Goal: Information Seeking & Learning: Learn about a topic

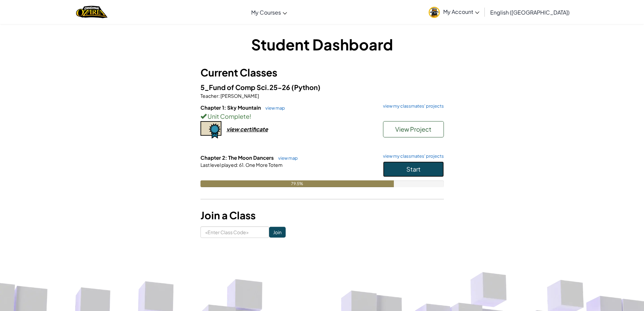
click at [407, 170] on span "Start" at bounding box center [413, 169] width 14 height 8
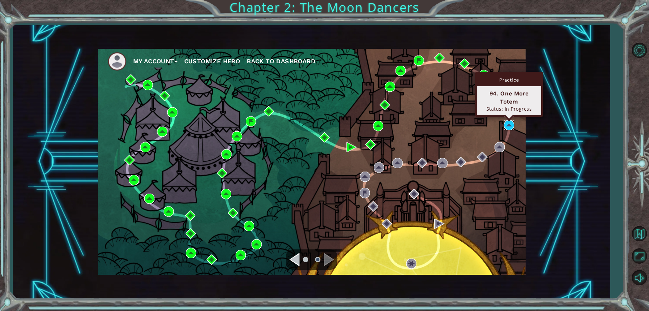
click at [507, 122] on img at bounding box center [509, 125] width 10 height 10
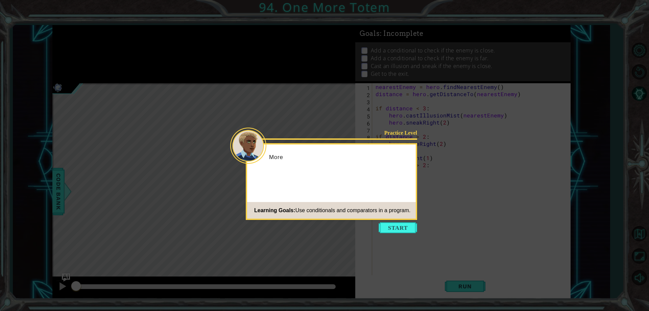
click at [399, 219] on div "Practice Level More Learning Goals: Use conditionals and comparators in a progr…" at bounding box center [331, 181] width 171 height 77
click at [398, 224] on button "Start" at bounding box center [398, 227] width 39 height 11
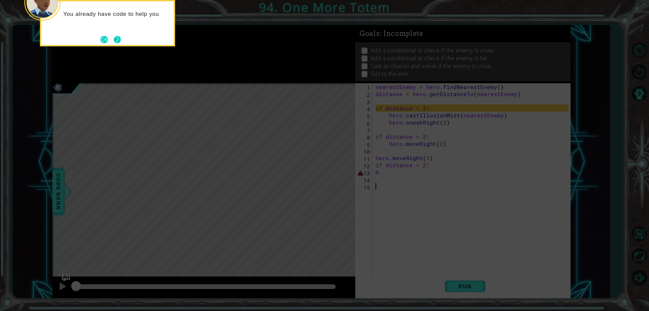
click at [114, 42] on button "Next" at bounding box center [117, 39] width 7 height 7
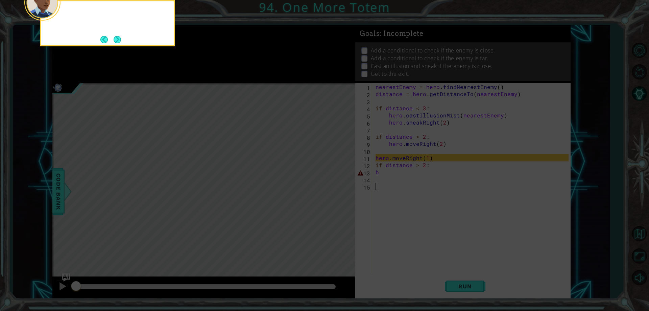
click at [113, 42] on button "Next" at bounding box center [117, 39] width 8 height 8
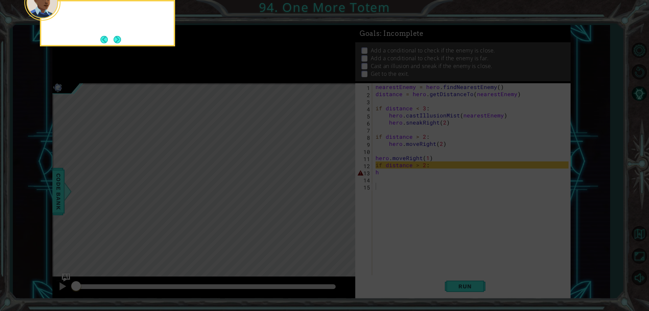
click at [113, 42] on button "Next" at bounding box center [117, 39] width 8 height 8
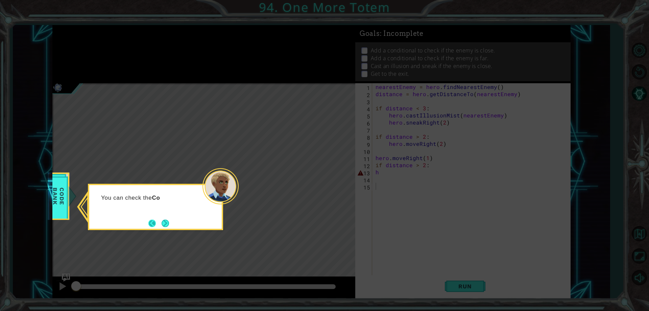
click at [157, 222] on button "Back" at bounding box center [154, 222] width 13 height 7
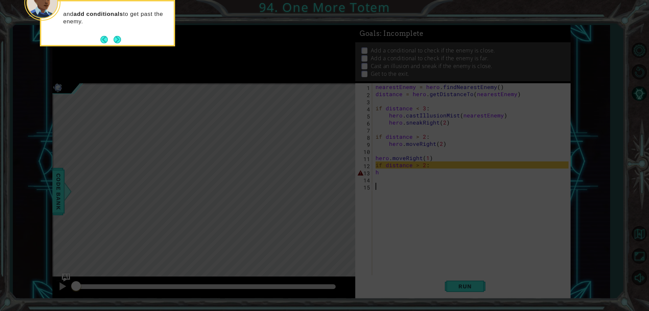
click at [157, 222] on icon at bounding box center [324, 46] width 649 height 528
click at [95, 38] on div "and add conditionals to get past the enemy." at bounding box center [107, 23] width 135 height 46
click at [104, 34] on footer at bounding box center [110, 39] width 21 height 10
click at [123, 39] on div "and add conditionals to get past the enemy." at bounding box center [107, 23] width 135 height 46
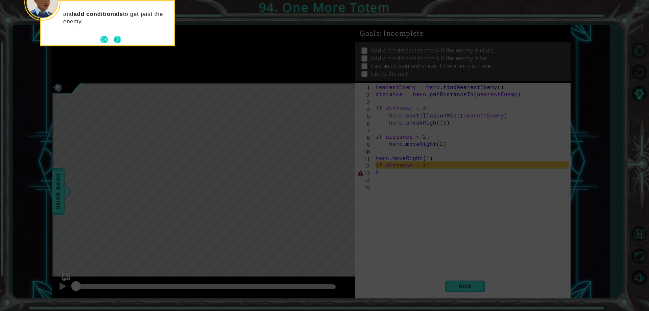
click at [118, 42] on button "Next" at bounding box center [117, 39] width 7 height 7
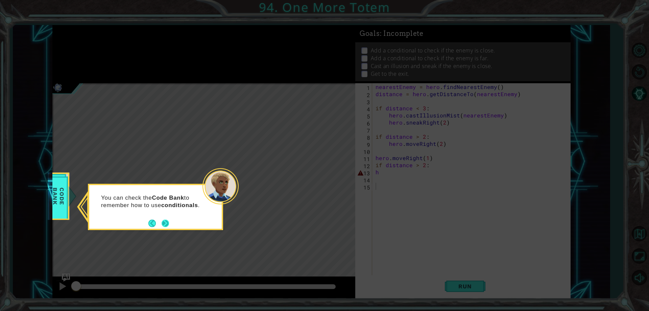
click at [166, 220] on button "Next" at bounding box center [165, 222] width 7 height 7
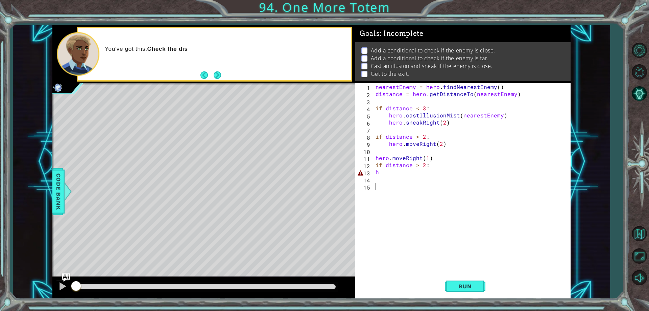
click at [389, 178] on div "nearestEnemy = hero . findNearestEnemy ( ) distance = hero . getDistanceTo ( ne…" at bounding box center [472, 186] width 197 height 206
click at [387, 168] on div "nearestEnemy = hero . findNearestEnemy ( ) distance = hero . getDistanceTo ( ne…" at bounding box center [472, 186] width 197 height 206
click at [382, 170] on div "nearestEnemy = hero . findNearestEnemy ( ) distance = hero . getDistanceTo ( ne…" at bounding box center [472, 186] width 197 height 206
type textarea "h"
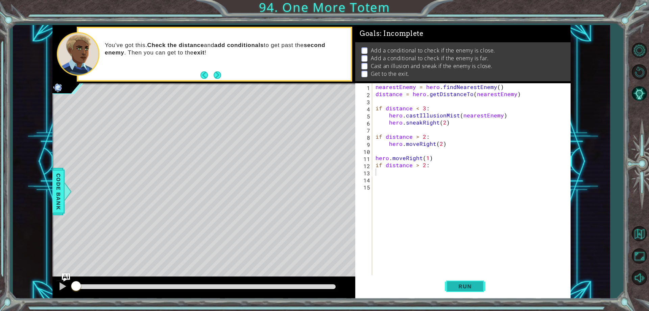
click at [472, 289] on span "Run" at bounding box center [465, 286] width 27 height 7
click at [448, 286] on button "Run" at bounding box center [465, 287] width 41 height 22
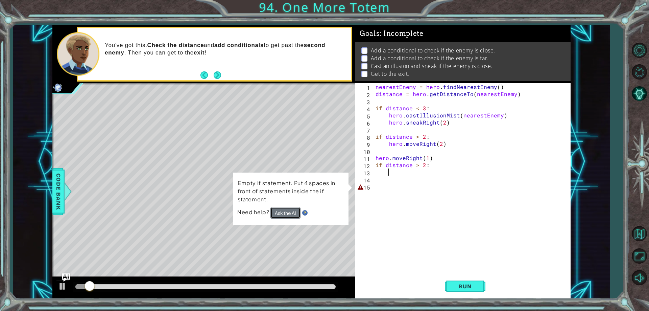
click at [289, 210] on button "Ask the AI" at bounding box center [285, 212] width 30 height 11
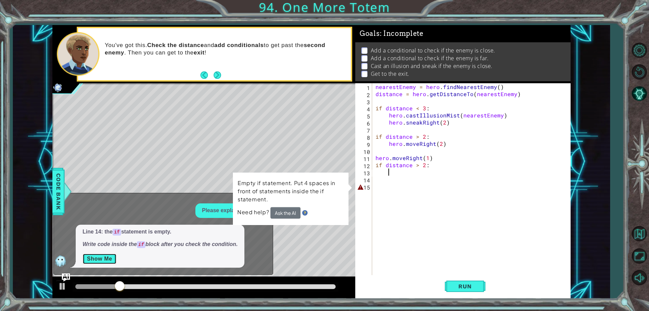
click at [101, 259] on button "Show Me" at bounding box center [99, 258] width 34 height 11
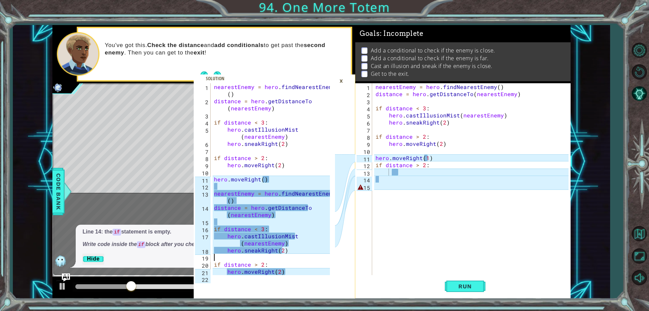
drag, startPoint x: 258, startPoint y: 258, endPoint x: 299, endPoint y: 217, distance: 57.6
click at [262, 255] on div "nearestEnemy = hero . findNearestEnemy ( ) distance = hero . getDistanceTo ( ne…" at bounding box center [273, 189] width 121 height 213
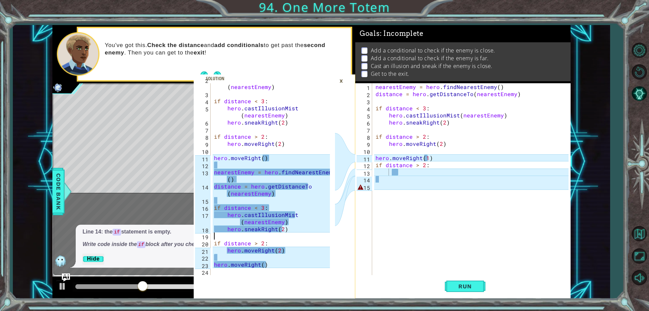
drag, startPoint x: 298, startPoint y: 123, endPoint x: 299, endPoint y: 139, distance: 15.9
click at [298, 124] on div "distance = hero . getDistanceTo ( nearestEnemy ) if distance < 3 : hero . castI…" at bounding box center [273, 182] width 121 height 213
type textarea "hero.sneakRight(2)"
click at [290, 162] on div "distance = hero . getDistanceTo ( nearestEnemy ) if distance < 3 : hero . castI…" at bounding box center [273, 182] width 121 height 213
click at [279, 162] on div "distance = hero . getDistanceTo ( nearestEnemy ) if distance < 3 : hero . castI…" at bounding box center [273, 182] width 121 height 213
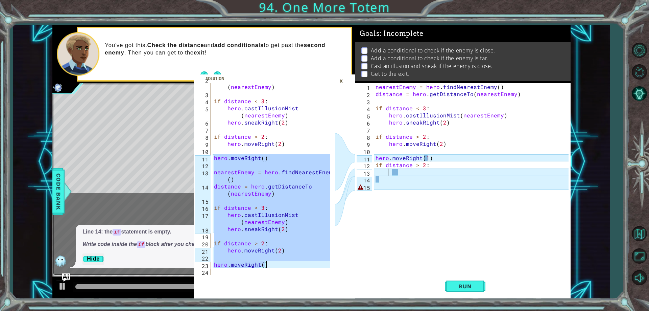
drag, startPoint x: 214, startPoint y: 156, endPoint x: 301, endPoint y: 262, distance: 136.9
click at [301, 262] on div "distance = hero . getDistanceTo ( nearestEnemy ) if distance < 3 : hero . castI…" at bounding box center [273, 182] width 121 height 213
type textarea "hero.moveRight()"
click at [340, 82] on div "×" at bounding box center [341, 80] width 10 height 11
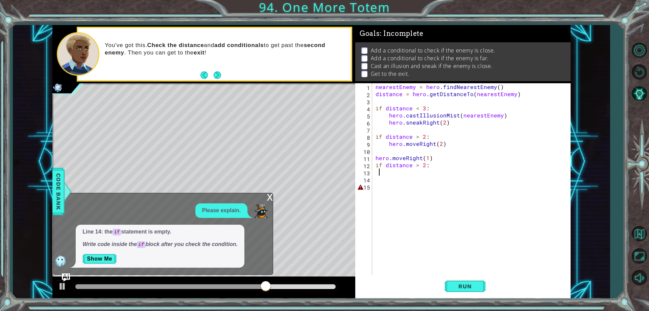
click at [378, 172] on div "nearestEnemy = hero . findNearestEnemy ( ) distance = hero . getDistanceTo ( ne…" at bounding box center [472, 186] width 197 height 206
paste textarea "hero.moveRight()"
type textarea "hero.moveRight()"
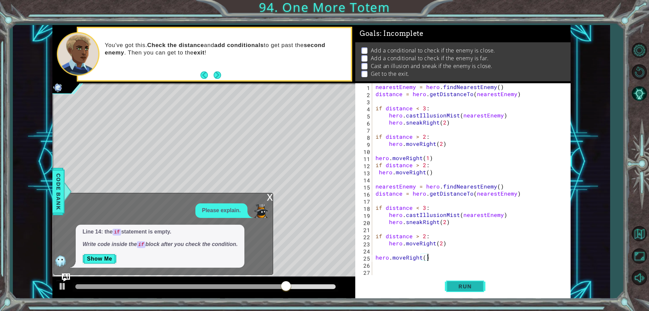
click at [467, 288] on span "Run" at bounding box center [465, 286] width 27 height 7
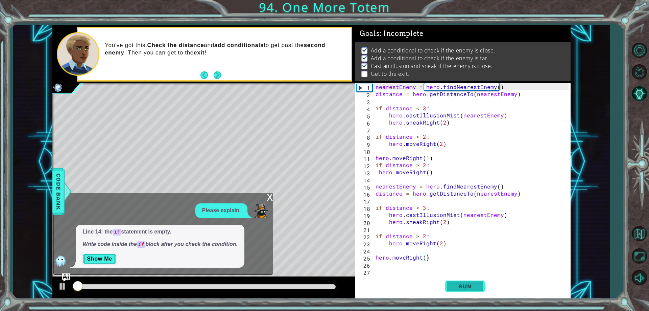
scroll to position [3, 0]
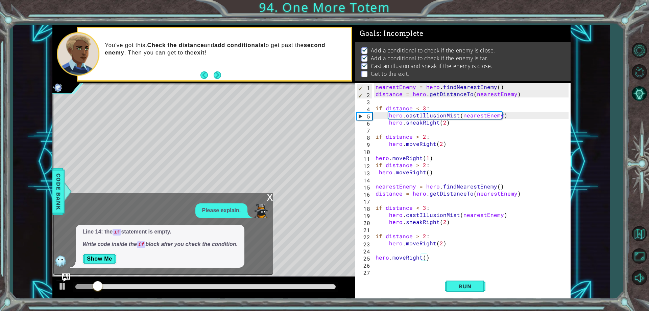
click at [271, 196] on div "x" at bounding box center [270, 196] width 6 height 7
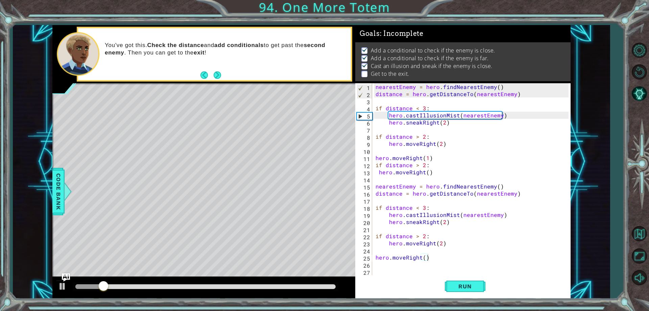
click at [216, 289] on div at bounding box center [206, 286] width 266 height 9
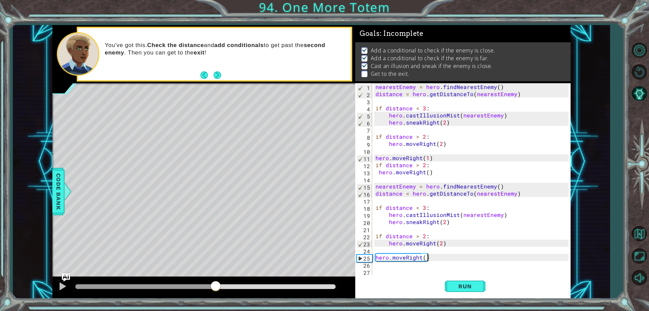
click at [216, 288] on div at bounding box center [205, 286] width 260 height 5
click at [145, 284] on div at bounding box center [145, 286] width 140 height 5
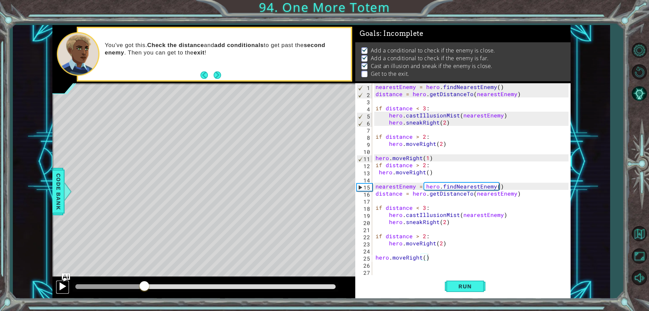
click at [62, 290] on div at bounding box center [62, 286] width 9 height 9
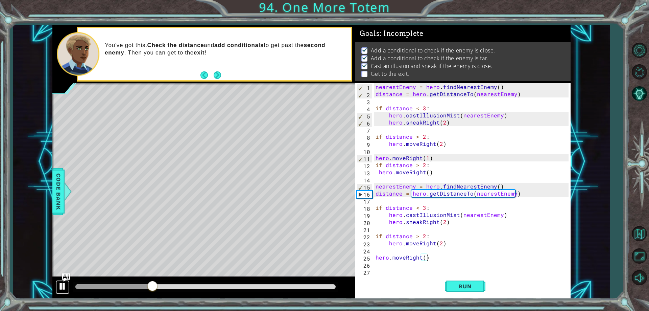
click at [62, 290] on div at bounding box center [62, 286] width 9 height 9
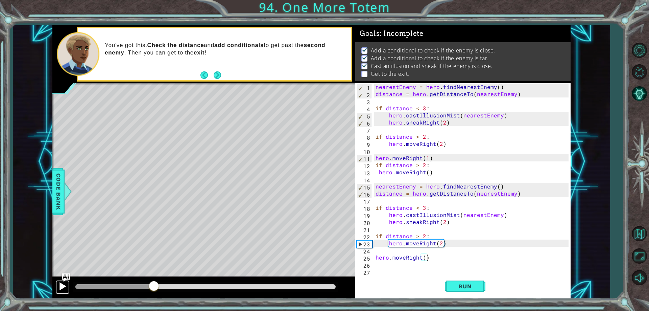
click at [63, 287] on div at bounding box center [62, 286] width 9 height 9
click at [63, 284] on div at bounding box center [62, 286] width 9 height 9
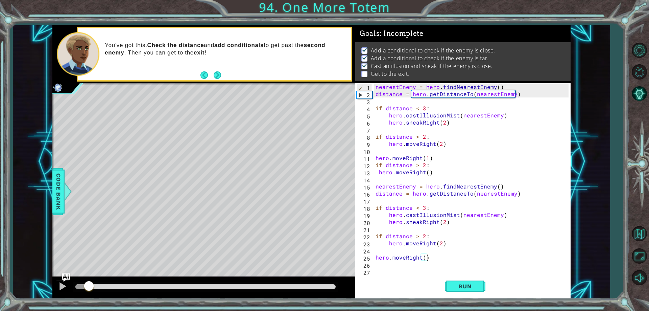
click at [89, 289] on div at bounding box center [81, 286] width 13 height 5
click at [58, 278] on div at bounding box center [203, 288] width 303 height 22
click at [60, 282] on div at bounding box center [62, 286] width 9 height 9
click at [69, 286] on button at bounding box center [63, 287] width 14 height 14
click at [68, 287] on button at bounding box center [63, 287] width 14 height 14
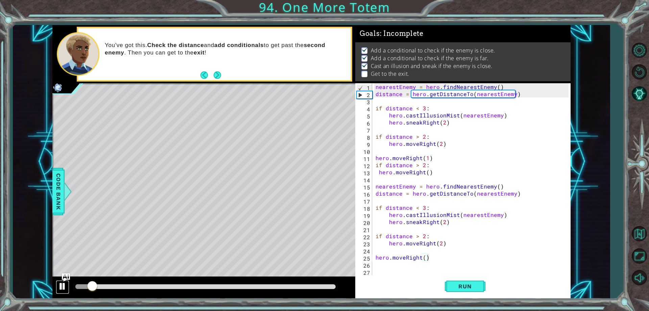
click at [65, 288] on div at bounding box center [62, 286] width 9 height 9
click at [61, 287] on div at bounding box center [62, 286] width 9 height 9
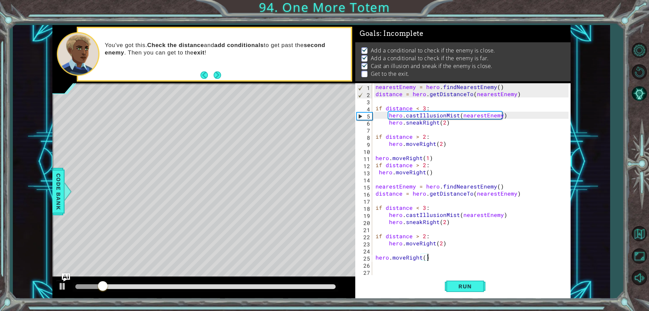
click at [130, 284] on div at bounding box center [206, 286] width 266 height 9
click at [135, 288] on div at bounding box center [205, 286] width 260 height 5
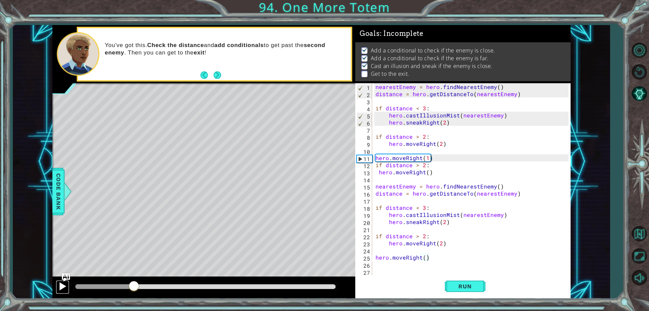
click at [64, 289] on div at bounding box center [62, 286] width 9 height 9
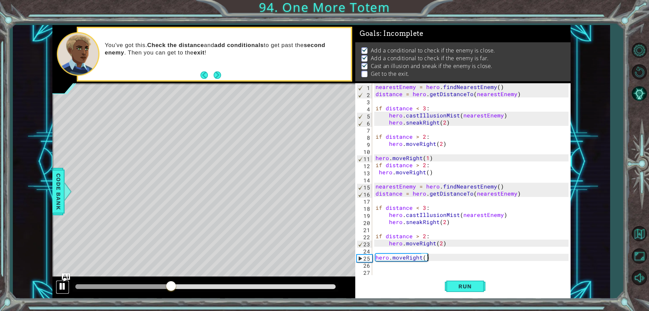
click at [66, 283] on div at bounding box center [62, 286] width 9 height 9
click at [391, 267] on div "nearestEnemy = hero . findNearestEnemy ( ) distance = hero . getDistanceTo ( ne…" at bounding box center [472, 186] width 197 height 206
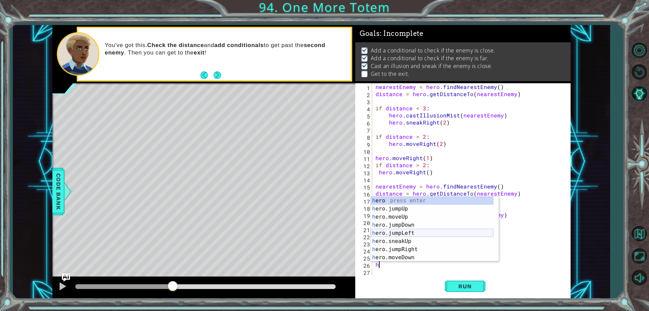
scroll to position [0, 0]
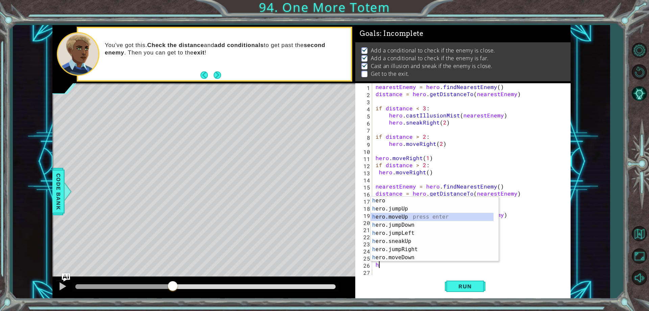
click at [389, 215] on div "h ero press enter h ero.jumpUp press enter h ero.moveUp press enter h ero.jumpD…" at bounding box center [432, 236] width 123 height 81
type textarea "hero.moveUp(1)"
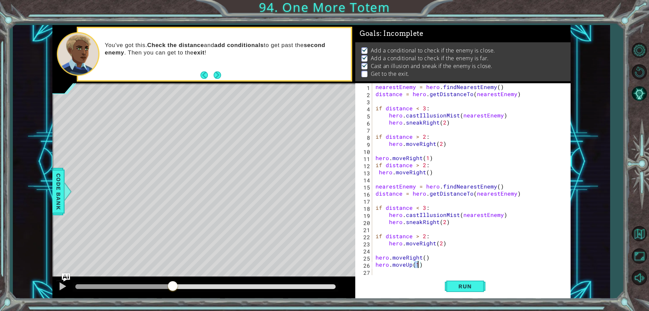
click at [388, 270] on div "nearestEnemy = hero . findNearestEnemy ( ) distance = hero . getDistanceTo ( ne…" at bounding box center [472, 186] width 197 height 206
type textarea "h"
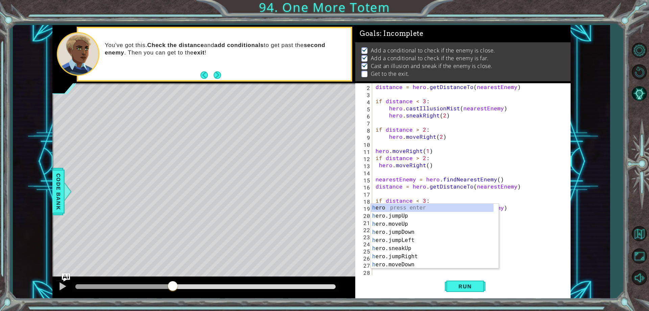
scroll to position [7, 0]
click at [411, 214] on div "h ero press enter h ero.jumpUp press enter h ero.moveUp press enter h ero.jumpD…" at bounding box center [432, 244] width 123 height 81
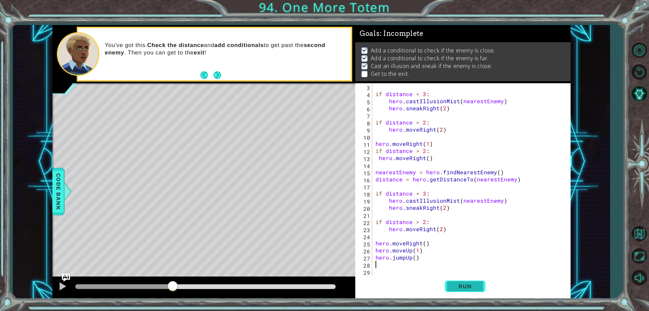
click at [446, 291] on button "Run" at bounding box center [465, 287] width 41 height 22
click at [270, 293] on div at bounding box center [203, 288] width 303 height 22
click at [269, 292] on div at bounding box center [203, 288] width 303 height 22
click at [268, 290] on div at bounding box center [206, 286] width 266 height 9
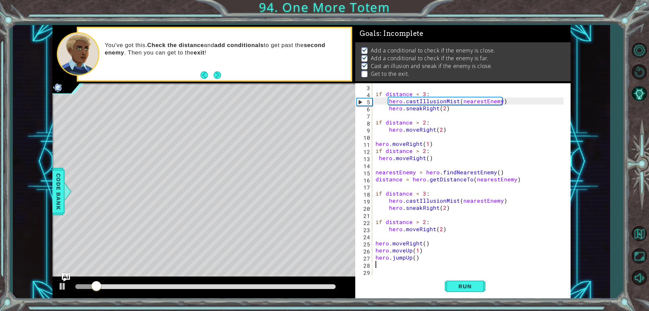
click at [267, 287] on div at bounding box center [205, 286] width 260 height 5
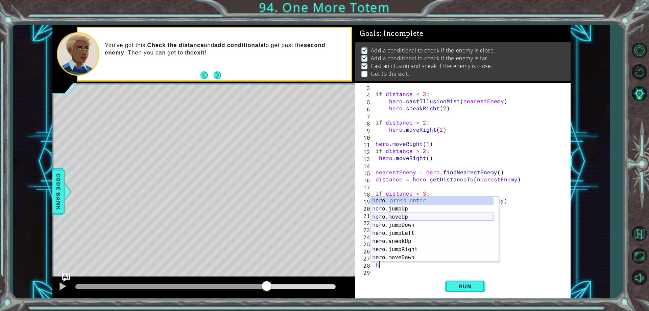
click at [406, 213] on div "h ero press enter h ero.jumpUp press enter h ero.moveUp press enter h ero.jumpD…" at bounding box center [432, 236] width 123 height 81
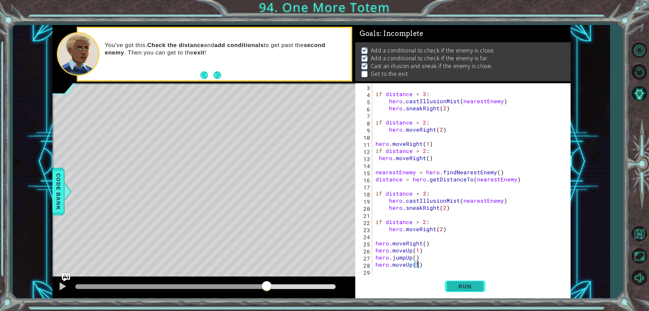
type textarea "hero.moveUp(1)"
click at [464, 285] on span "Run" at bounding box center [465, 286] width 27 height 7
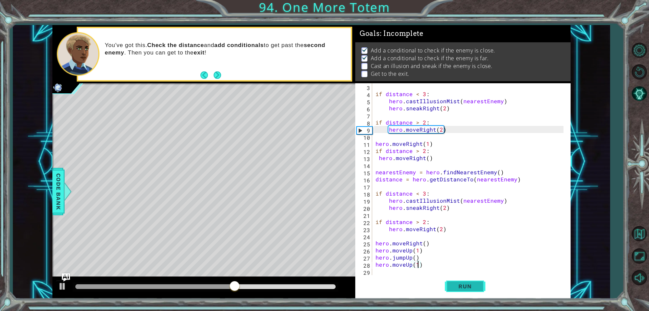
click at [465, 292] on button "Run" at bounding box center [465, 287] width 41 height 22
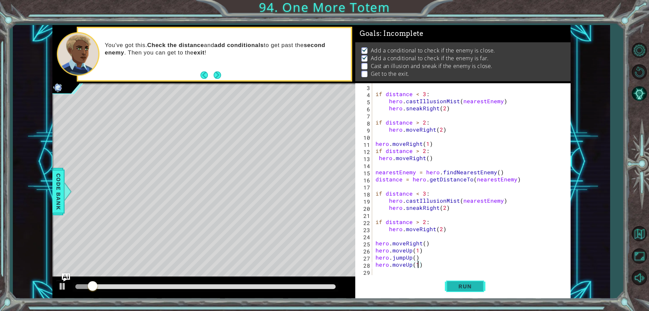
click at [467, 289] on span "Run" at bounding box center [465, 286] width 27 height 7
click at [242, 290] on div at bounding box center [206, 286] width 266 height 9
click at [247, 284] on div at bounding box center [205, 286] width 260 height 5
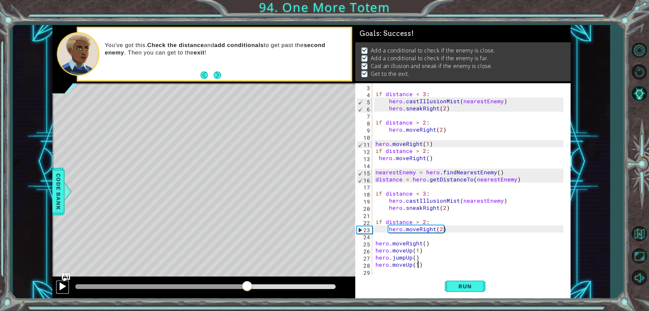
click at [57, 288] on button at bounding box center [63, 287] width 14 height 14
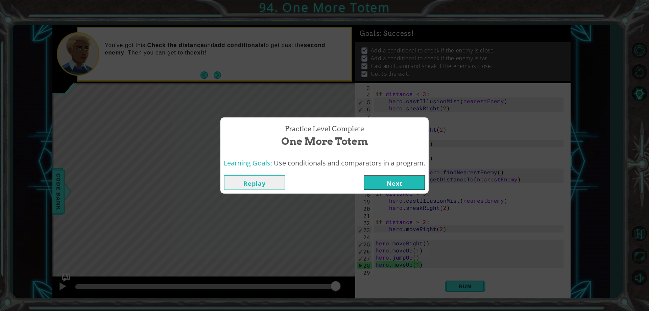
click at [394, 185] on button "Next" at bounding box center [395, 182] width 62 height 15
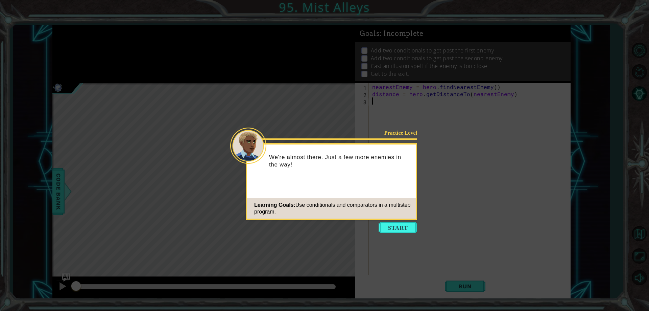
drag, startPoint x: 395, startPoint y: 226, endPoint x: 413, endPoint y: 224, distance: 19.0
click at [398, 224] on button "Start" at bounding box center [398, 227] width 39 height 11
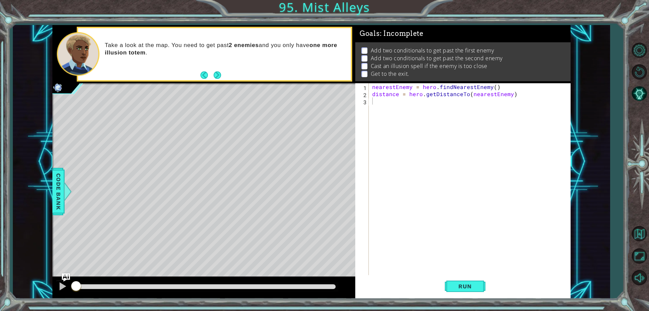
click at [216, 78] on button "Next" at bounding box center [217, 74] width 7 height 7
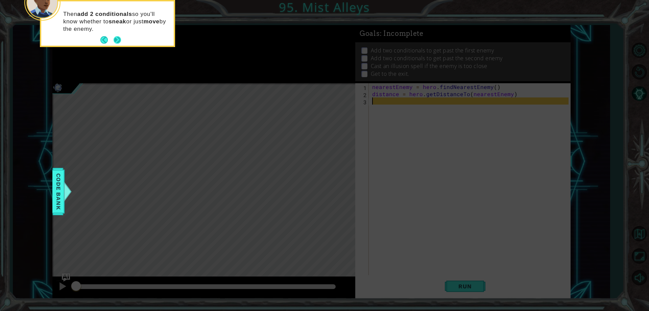
click at [120, 40] on button "Next" at bounding box center [117, 40] width 8 height 8
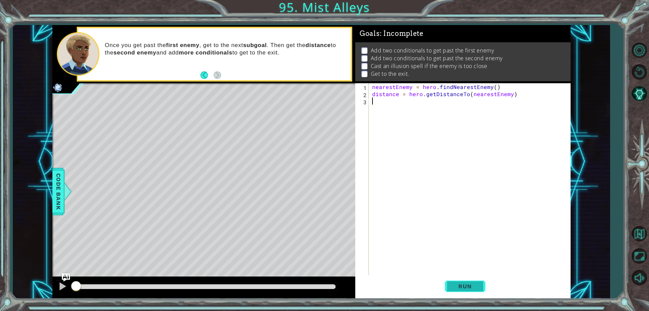
click at [462, 284] on span "Run" at bounding box center [465, 286] width 27 height 7
click at [65, 280] on img "Ask AI" at bounding box center [66, 277] width 9 height 9
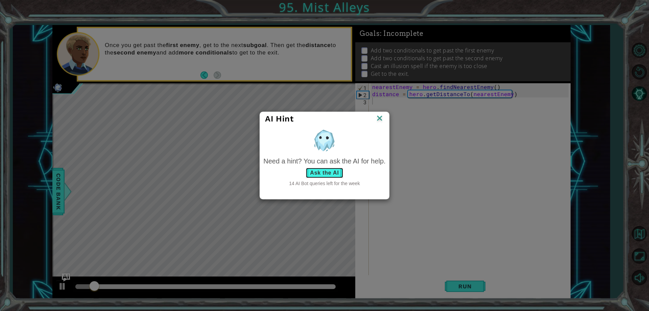
click at [332, 169] on button "Ask the AI" at bounding box center [325, 172] width 38 height 11
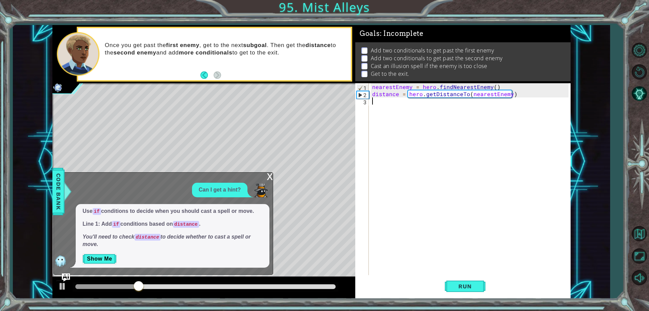
click at [273, 176] on div "x" at bounding box center [270, 175] width 6 height 7
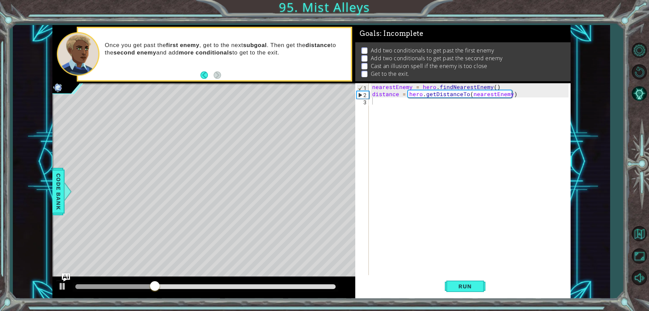
click at [95, 286] on div at bounding box center [114, 286] width 79 height 5
drag, startPoint x: 75, startPoint y: 287, endPoint x: 81, endPoint y: 285, distance: 6.6
click at [79, 285] on div at bounding box center [206, 286] width 266 height 9
click at [81, 285] on div at bounding box center [84, 286] width 19 height 5
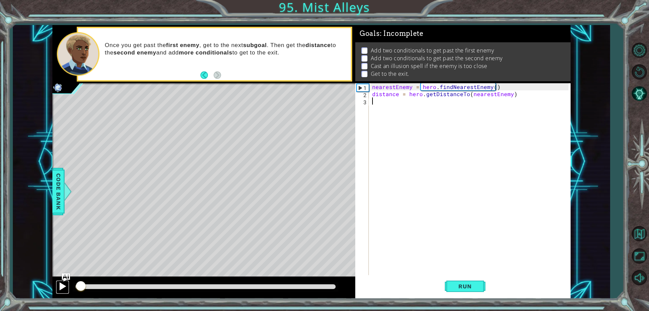
click at [67, 288] on div at bounding box center [62, 286] width 9 height 9
click at [63, 288] on div at bounding box center [62, 286] width 9 height 9
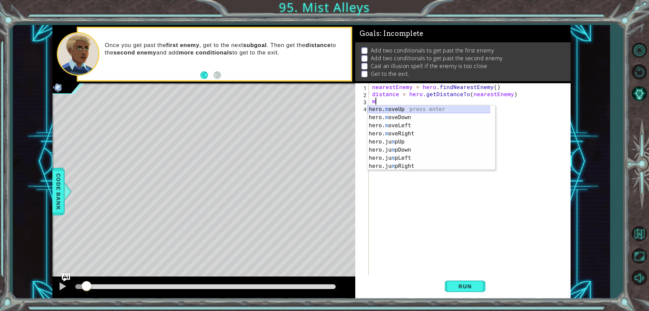
click at [453, 109] on div "hero. m oveUp press enter hero. m oveDown press enter hero. m oveLeft press ent…" at bounding box center [428, 145] width 123 height 81
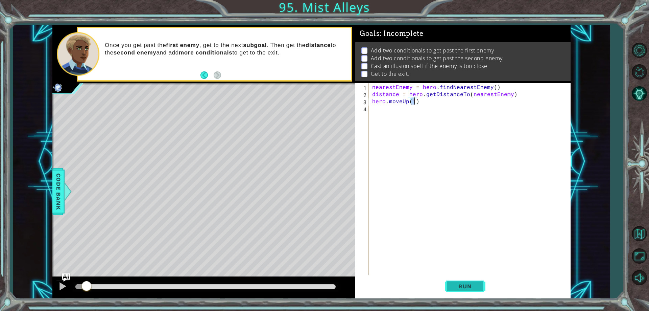
type textarea "hero.moveUp(1)"
click at [484, 283] on button "Run" at bounding box center [465, 287] width 41 height 22
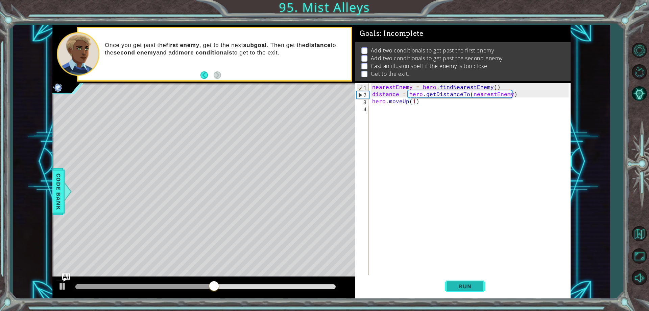
click at [472, 281] on button "Run" at bounding box center [465, 287] width 41 height 22
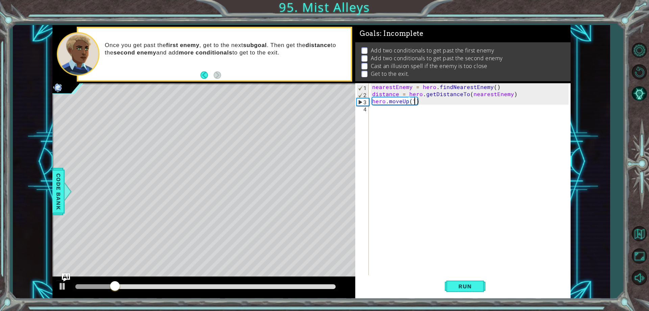
click at [384, 109] on div "nearestEnemy = hero . findNearestEnemy ( ) distance = hero . getDistanceTo ( ne…" at bounding box center [471, 186] width 201 height 206
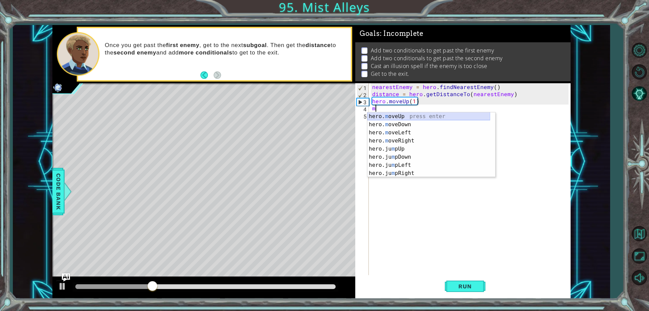
click at [393, 115] on div "hero. m oveUp press enter hero. m oveDown press enter hero. m oveLeft press ent…" at bounding box center [428, 152] width 123 height 81
type textarea "hero.moveUp(1)"
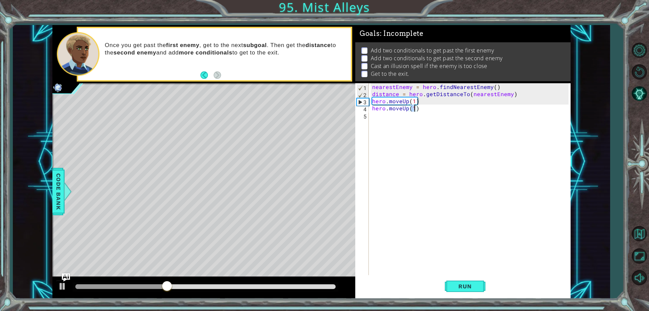
click at [378, 112] on div "nearestEnemy = hero . findNearestEnemy ( ) distance = hero . getDistanceTo ( ne…" at bounding box center [471, 186] width 201 height 206
type textarea "j"
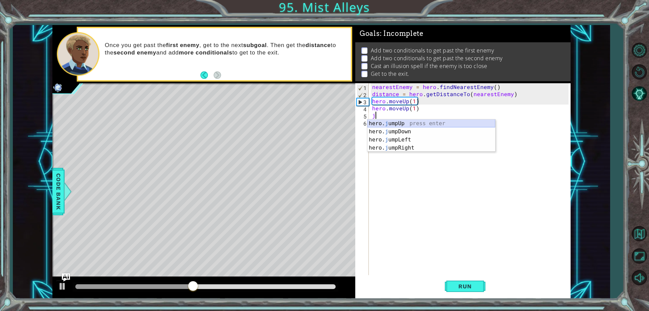
click at [427, 125] on div "hero. j umpUp press enter hero. j umpDown press enter hero. j umpLeft press ent…" at bounding box center [431, 143] width 128 height 49
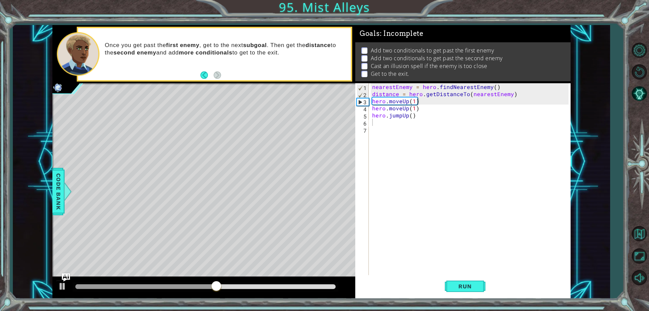
click at [440, 283] on div "Run" at bounding box center [464, 287] width 215 height 22
click at [455, 284] on span "Run" at bounding box center [465, 286] width 27 height 7
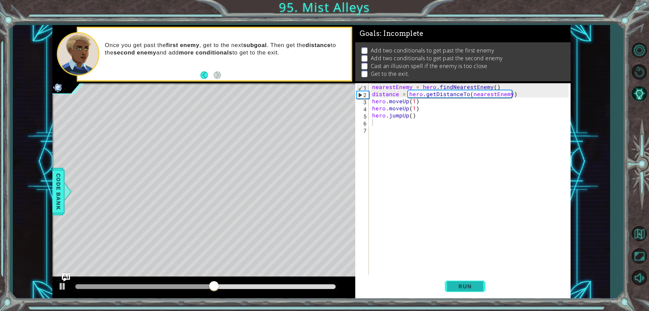
click at [455, 284] on span "Run" at bounding box center [465, 286] width 27 height 7
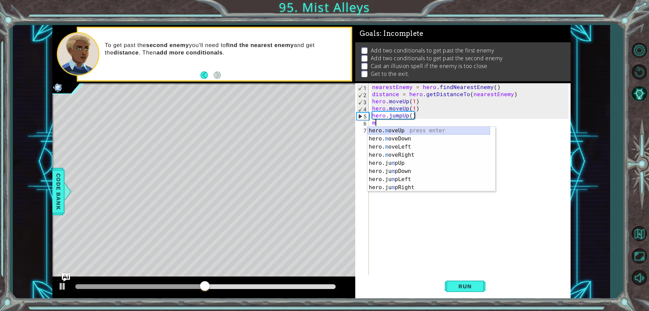
click at [444, 128] on div "hero. m oveUp press enter hero. m oveDown press enter hero. m oveLeft press ent…" at bounding box center [428, 166] width 123 height 81
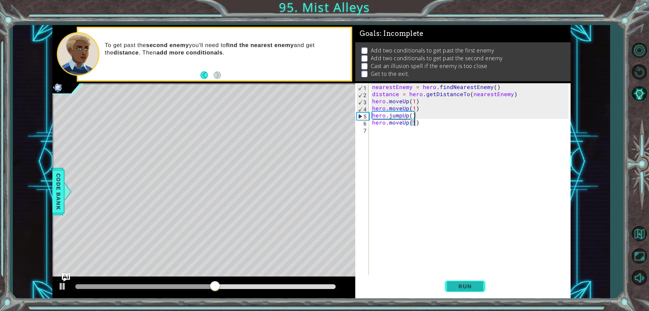
type textarea "hero.moveUp(1)"
click at [461, 290] on button "Run" at bounding box center [465, 287] width 41 height 22
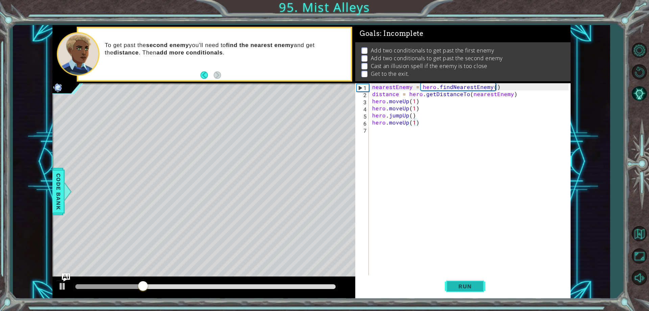
click at [453, 292] on button "Run" at bounding box center [465, 287] width 41 height 22
click at [208, 290] on div at bounding box center [206, 286] width 266 height 9
click at [207, 287] on div at bounding box center [205, 286] width 260 height 5
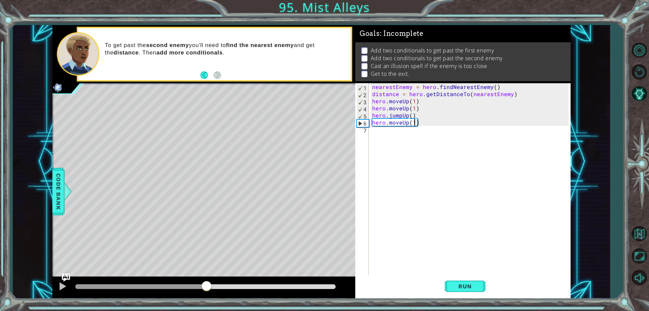
click at [379, 129] on div "nearestEnemy = hero . findNearestEnemy ( ) distance = hero . getDistanceTo ( ne…" at bounding box center [471, 186] width 201 height 206
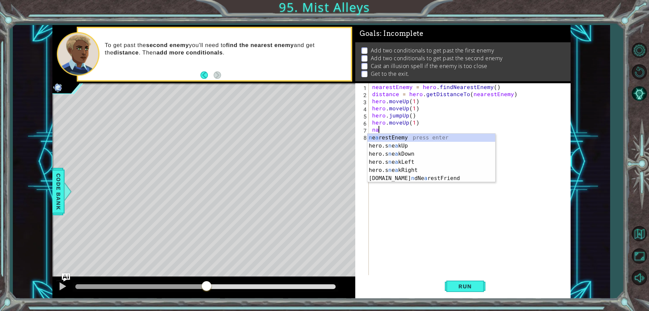
type textarea "nar"
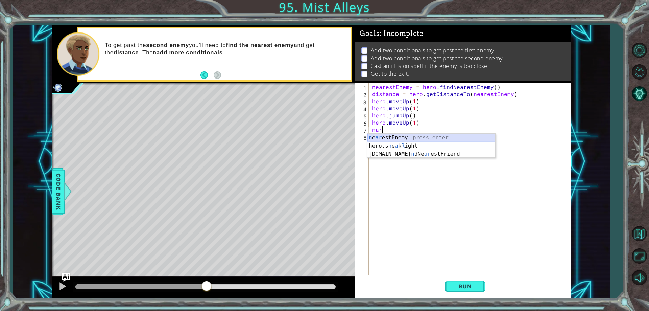
click at [397, 138] on div "n e ar estEnemy press enter hero.s n e a k R ight press enter [DOMAIN_NAME] n d…" at bounding box center [431, 154] width 128 height 41
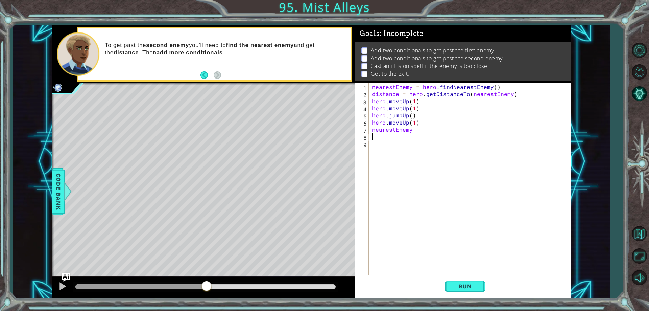
scroll to position [0, 0]
click at [414, 129] on div "nearestEnemy = hero . findNearestEnemy ( ) distance = hero . getDistanceTo ( ne…" at bounding box center [471, 186] width 201 height 206
type textarea "nearestEnemy = hero.find"
click at [479, 138] on div "hero.find NearestFriend press enter" at bounding box center [480, 146] width 128 height 24
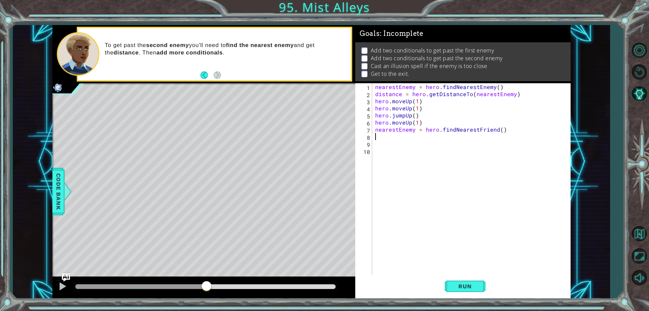
scroll to position [0, 0]
click at [494, 131] on div "nearestEnemy = hero . findNearestEnemy ( ) distance = hero . getDistanceTo ( ne…" at bounding box center [473, 186] width 198 height 206
click at [495, 130] on div "nearestEnemy = hero . findNearestEnemy ( ) distance = hero . getDistanceTo ( ne…" at bounding box center [473, 186] width 198 height 206
drag, startPoint x: 375, startPoint y: 128, endPoint x: 498, endPoint y: 129, distance: 123.4
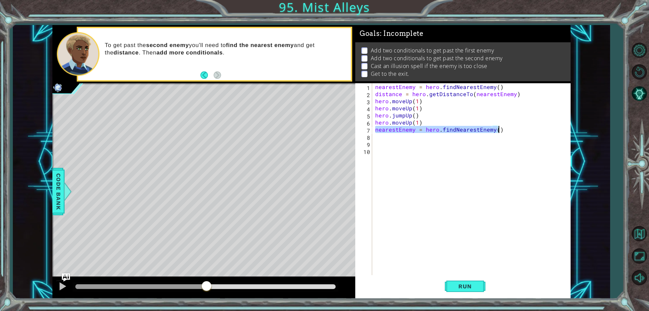
click at [498, 129] on div "nearestEnemy = hero . findNearestEnemy ( ) distance = hero . getDistanceTo ( ne…" at bounding box center [473, 186] width 198 height 206
type textarea "nearestEnemy = hero.findNearestEnemy()"
click at [471, 278] on button "Run" at bounding box center [465, 287] width 41 height 22
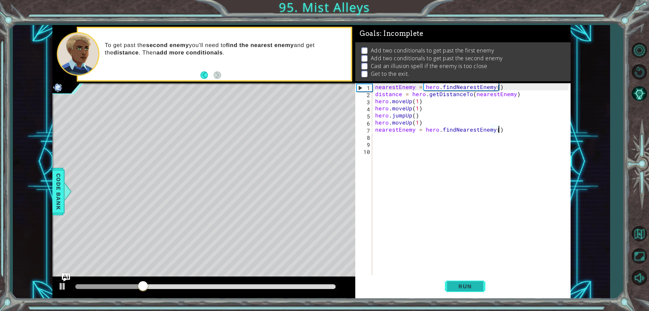
click at [454, 281] on button "Run" at bounding box center [465, 287] width 41 height 22
click at [160, 287] on div at bounding box center [205, 286] width 260 height 5
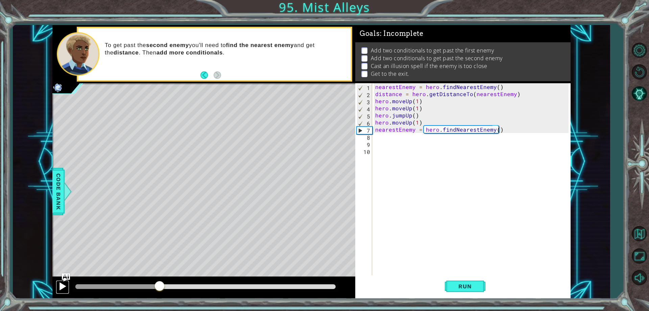
click at [67, 284] on button at bounding box center [63, 287] width 14 height 14
click at [383, 138] on div "nearestEnemy = hero . findNearestEnemy ( ) distance = hero . getDistanceTo ( ne…" at bounding box center [473, 186] width 198 height 206
drag, startPoint x: 375, startPoint y: 85, endPoint x: 501, endPoint y: 87, distance: 126.1
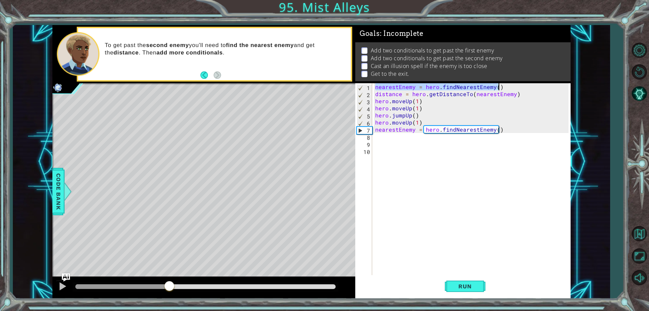
click at [502, 87] on div "nearestEnemy = hero . findNearestEnemy ( ) distance = hero . getDistanceTo ( ne…" at bounding box center [473, 186] width 198 height 206
drag, startPoint x: 374, startPoint y: 95, endPoint x: 514, endPoint y: 92, distance: 140.3
click at [514, 92] on div "nearestEnemy = hero . findNearestEnemy ( ) distance = hero . getDistanceTo ( ne…" at bounding box center [473, 186] width 198 height 206
type textarea "distance = hero.getDistanceTo(nearestEnemy)"
click at [383, 135] on div "nearestEnemy = hero . findNearestEnemy ( ) distance = hero . getDistanceTo ( ne…" at bounding box center [473, 186] width 198 height 206
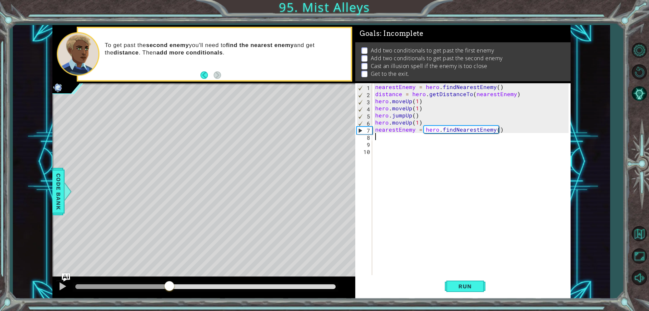
paste textarea "distance = hero.getDistanceTo(nearestEnemy)"
type textarea "distance = hero.getDistanceTo(nearestEnemy)"
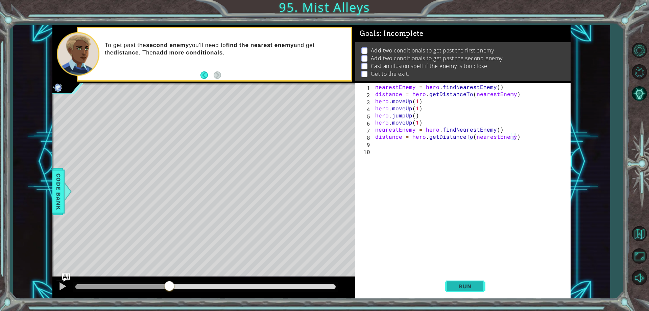
drag, startPoint x: 468, startPoint y: 292, endPoint x: 463, endPoint y: 294, distance: 4.5
click at [467, 292] on button "Run" at bounding box center [465, 287] width 41 height 22
click at [460, 288] on span "Run" at bounding box center [465, 286] width 27 height 7
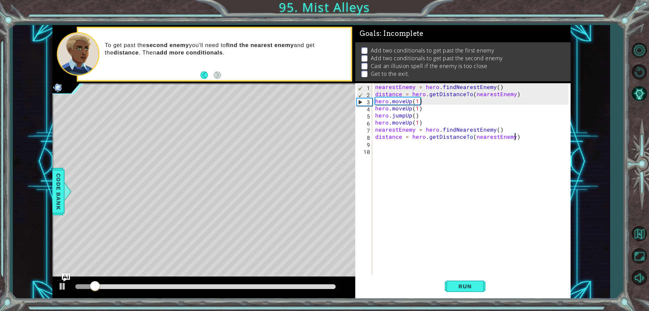
click at [185, 284] on div at bounding box center [205, 286] width 260 height 5
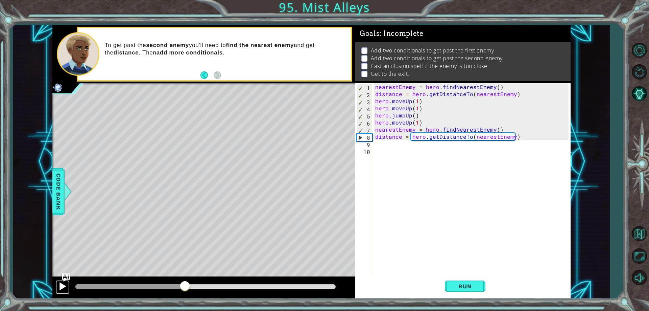
click at [63, 287] on div at bounding box center [62, 286] width 9 height 9
click at [166, 286] on div at bounding box center [120, 286] width 91 height 5
click at [136, 286] on div at bounding box center [120, 286] width 91 height 5
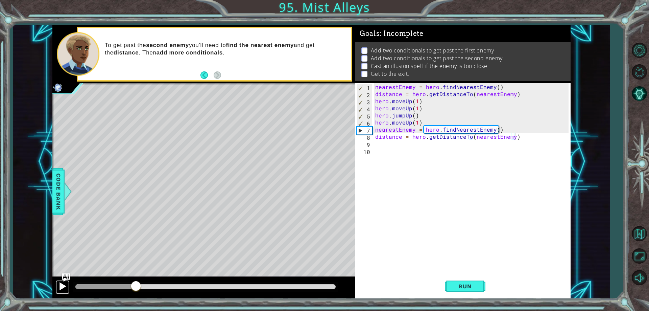
click at [66, 290] on div at bounding box center [62, 286] width 9 height 9
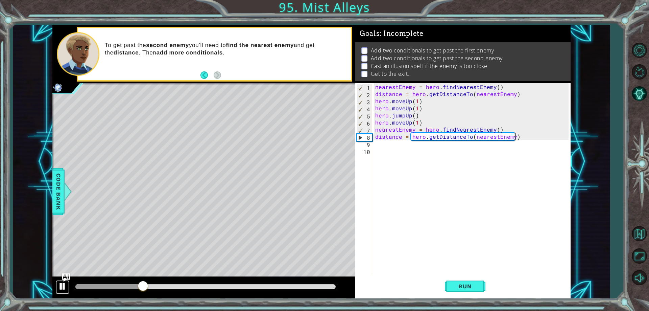
click at [66, 290] on div at bounding box center [62, 286] width 9 height 9
click at [377, 147] on div "nearestEnemy = hero . findNearestEnemy ( ) distance = hero . getDistanceTo ( ne…" at bounding box center [473, 186] width 198 height 206
click at [380, 143] on div "nearestEnemy = hero . findNearestEnemy ( ) distance = hero . getDistanceTo ( ne…" at bounding box center [473, 186] width 198 height 206
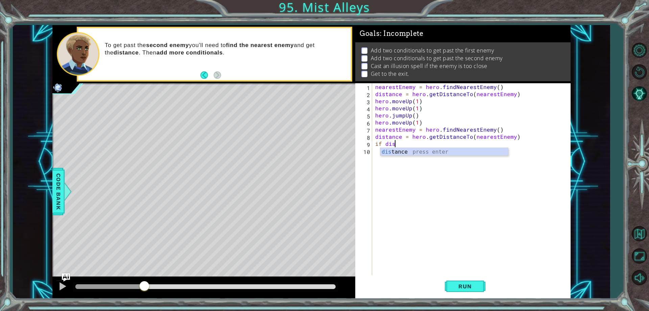
scroll to position [0, 1]
click at [453, 154] on div "dis tance press enter" at bounding box center [444, 160] width 128 height 24
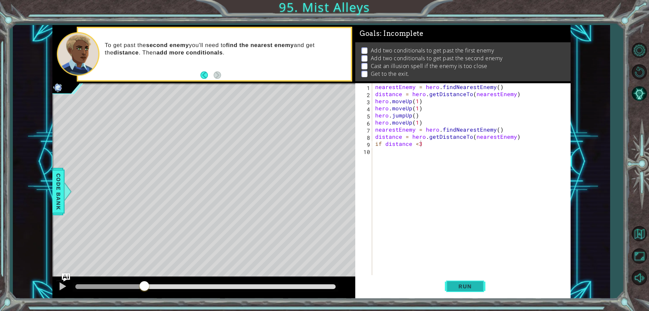
click at [449, 290] on button "Run" at bounding box center [465, 287] width 41 height 22
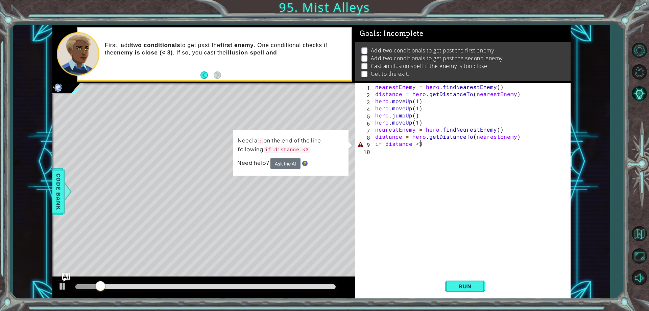
type textarea "if distance <3:"
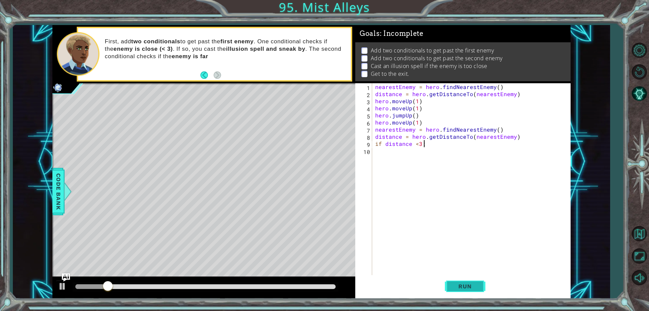
drag, startPoint x: 478, startPoint y: 268, endPoint x: 463, endPoint y: 296, distance: 31.3
click at [476, 279] on div "if distance <3: 1 2 3 4 5 6 7 8 9 10 nearestEnemy = hero . findNearestEnemy ( )…" at bounding box center [462, 190] width 215 height 215
click at [465, 285] on span "Run" at bounding box center [465, 286] width 27 height 7
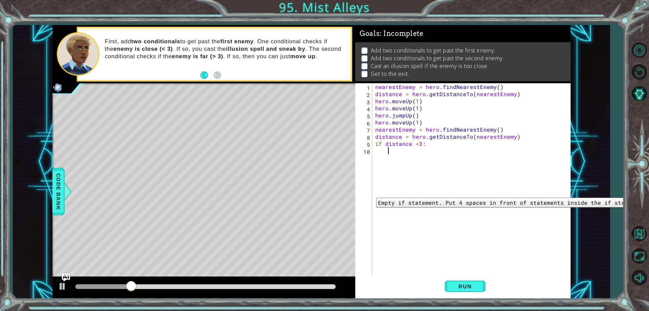
type textarea "h"
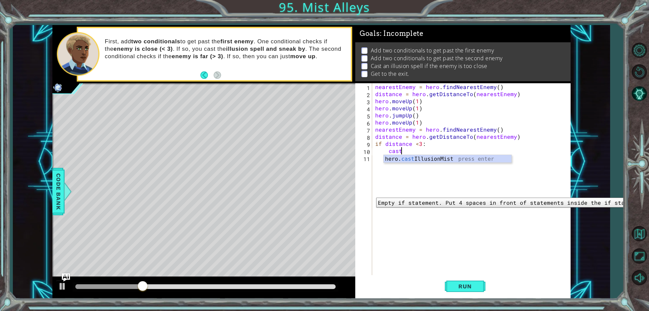
scroll to position [0, 1]
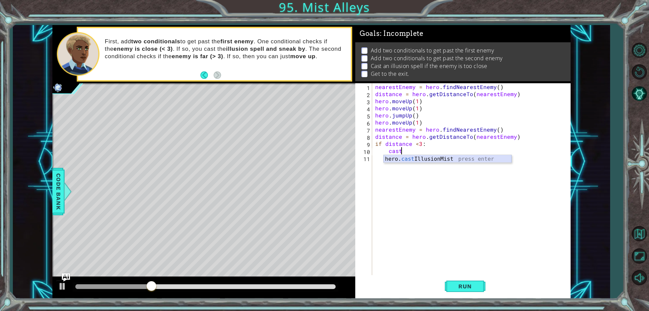
click at [450, 158] on div "hero. cast IllusionMist press enter" at bounding box center [448, 167] width 128 height 24
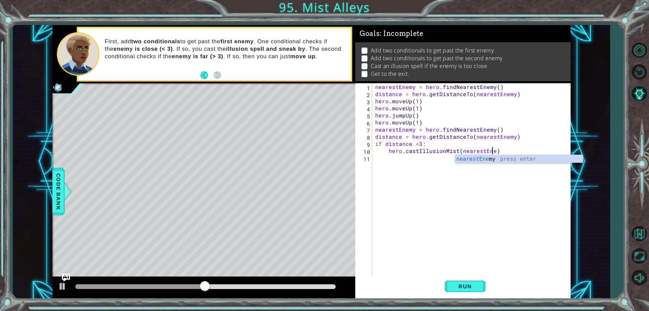
scroll to position [0, 7]
click at [491, 159] on div "nearestEnemy press enter" at bounding box center [519, 167] width 128 height 24
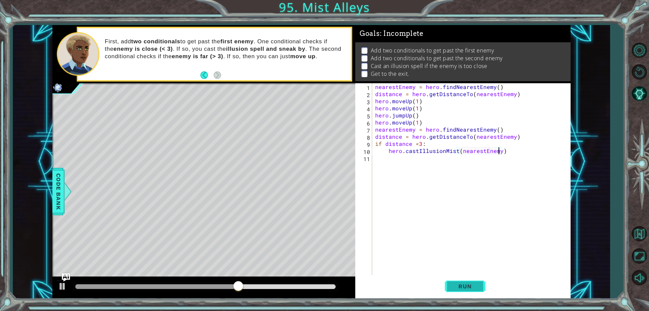
type textarea "hero.castIllusionMist(nearestEnemy)"
click at [466, 283] on span "Run" at bounding box center [465, 286] width 27 height 7
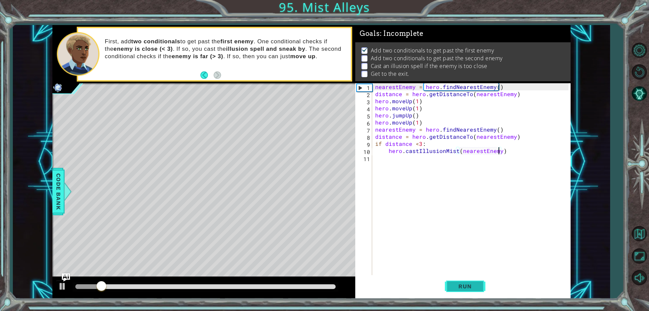
scroll to position [3, 0]
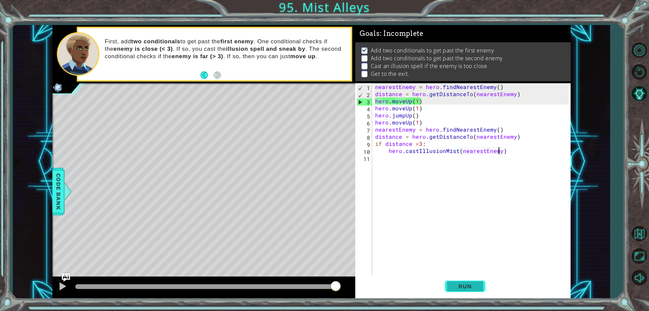
click at [467, 283] on span "Run" at bounding box center [465, 286] width 27 height 7
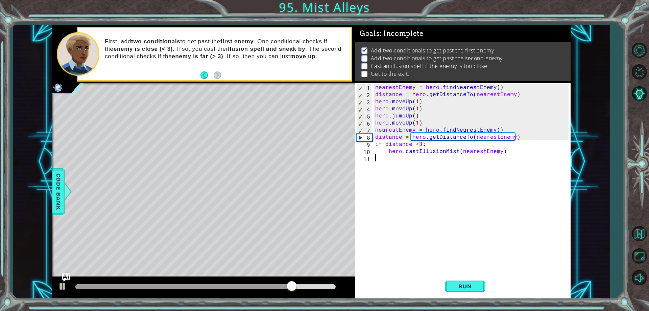
click at [387, 161] on div "nearestEnemy = hero . findNearestEnemy ( ) distance = hero . getDistanceTo ( ne…" at bounding box center [473, 186] width 198 height 206
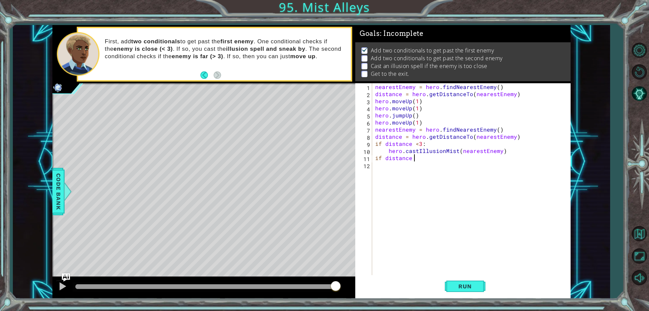
scroll to position [0, 2]
type textarea "if distance >2:"
click at [396, 169] on div "nearestEnemy = hero . findNearestEnemy ( ) distance = hero . getDistanceTo ( ne…" at bounding box center [473, 186] width 198 height 206
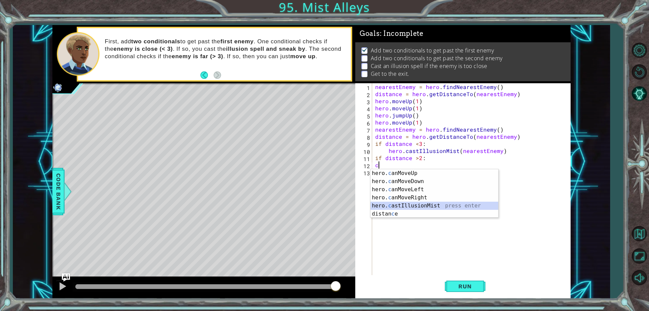
click at [464, 208] on div "hero. c anMoveUp press enter hero. c anMoveDown press enter hero. c anMoveLeft …" at bounding box center [435, 201] width 128 height 65
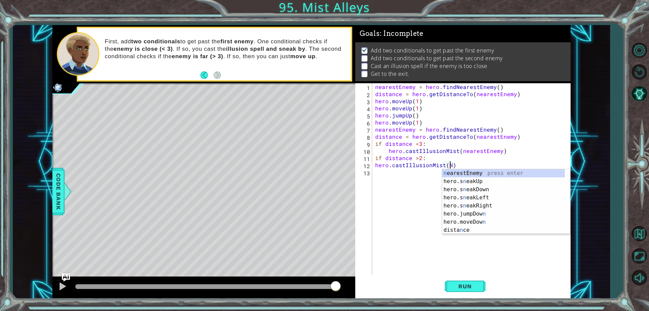
scroll to position [0, 4]
click at [488, 170] on div "n earestEnemy press enter hero.s n eakUp press enter hero.s n eakDown press ent…" at bounding box center [503, 209] width 123 height 81
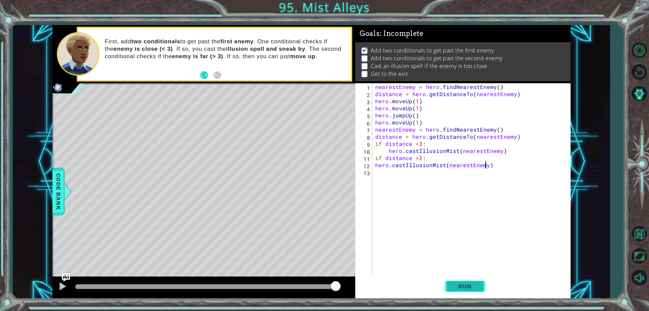
drag, startPoint x: 461, startPoint y: 284, endPoint x: 460, endPoint y: 278, distance: 5.5
click at [460, 280] on button "Run" at bounding box center [465, 287] width 41 height 22
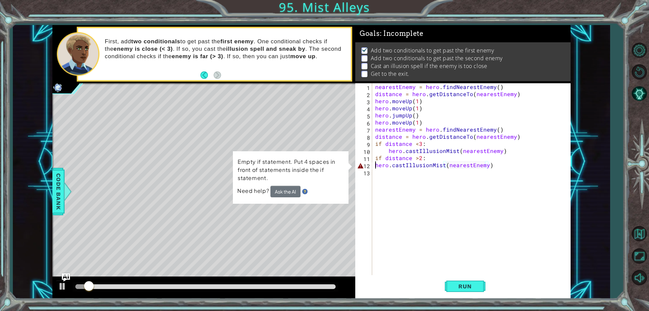
click at [377, 167] on div "nearestEnemy = hero . findNearestEnemy ( ) distance = hero . getDistanceTo ( ne…" at bounding box center [473, 186] width 198 height 206
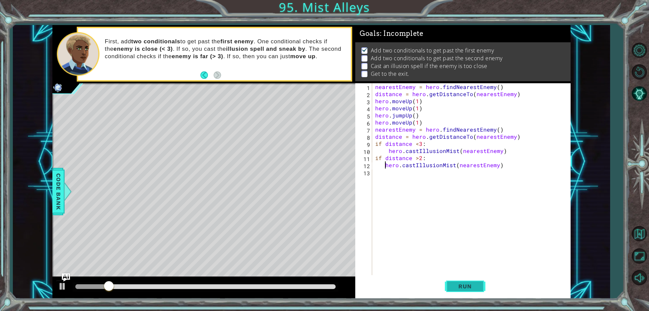
type textarea "hero.castIllusionMist(nearestEnemy)"
click at [465, 287] on span "Run" at bounding box center [465, 286] width 27 height 7
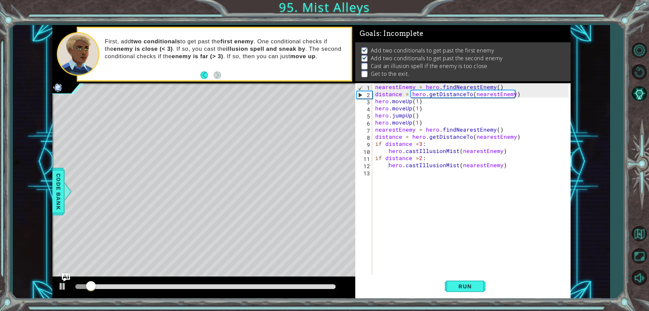
click at [246, 289] on div at bounding box center [206, 286] width 266 height 9
click at [244, 288] on div at bounding box center [205, 286] width 260 height 5
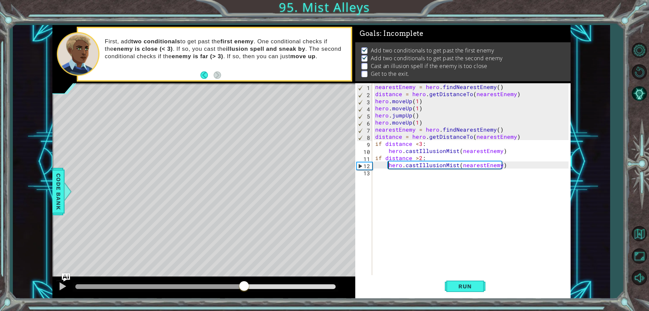
click at [54, 291] on div at bounding box center [203, 288] width 303 height 22
click at [61, 288] on div at bounding box center [62, 286] width 9 height 9
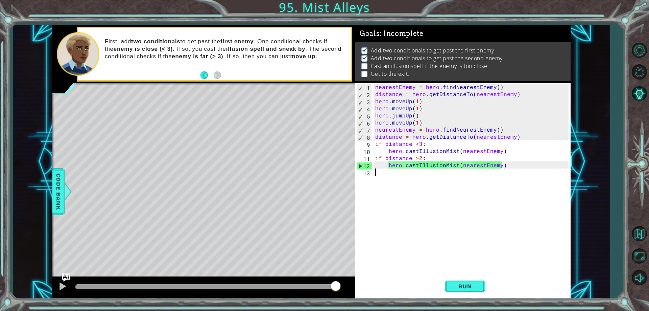
click at [388, 176] on div "nearestEnemy = hero . findNearestEnemy ( ) distance = hero . getDistanceTo ( ne…" at bounding box center [473, 186] width 198 height 206
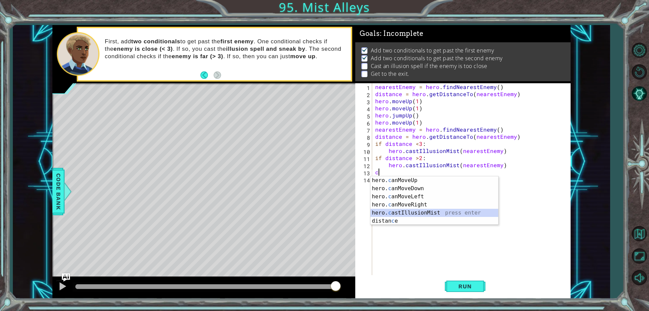
click at [419, 209] on div "hero. c anMoveUp press enter hero. c anMoveDown press enter hero. c anMoveLeft …" at bounding box center [435, 208] width 128 height 65
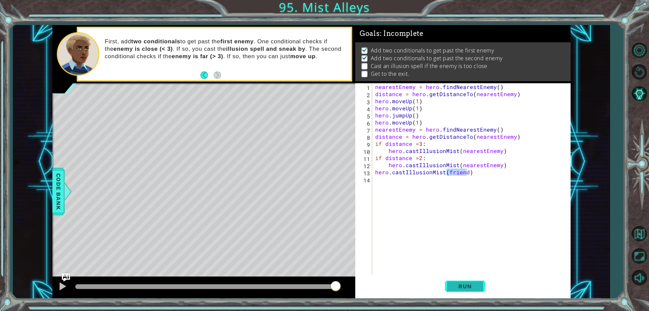
click at [466, 284] on span "Run" at bounding box center [465, 286] width 27 height 7
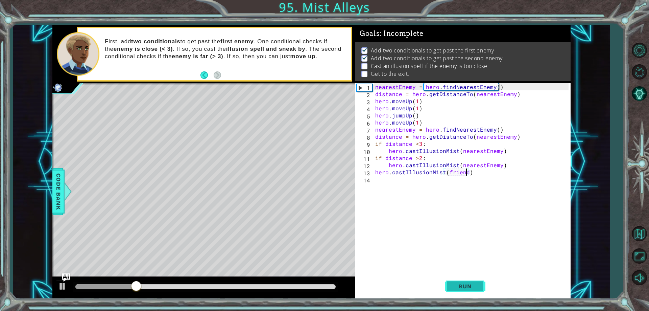
click at [466, 284] on span "Run" at bounding box center [465, 286] width 27 height 7
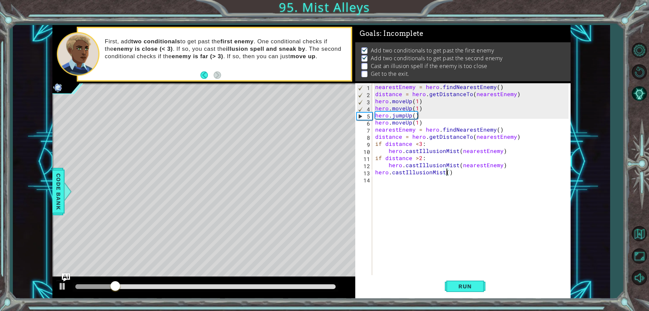
scroll to position [0, 4]
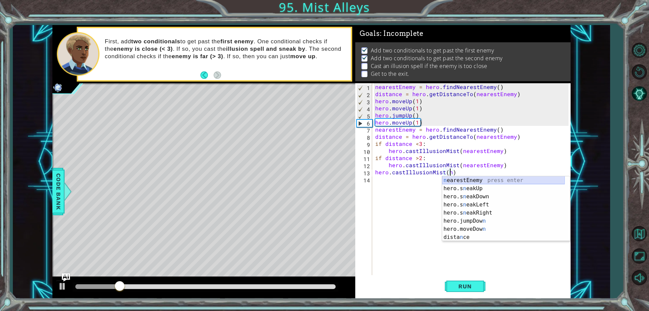
click at [465, 181] on div "n earestEnemy press enter hero.s n eakUp press enter hero.s n eakDown press ent…" at bounding box center [503, 216] width 123 height 81
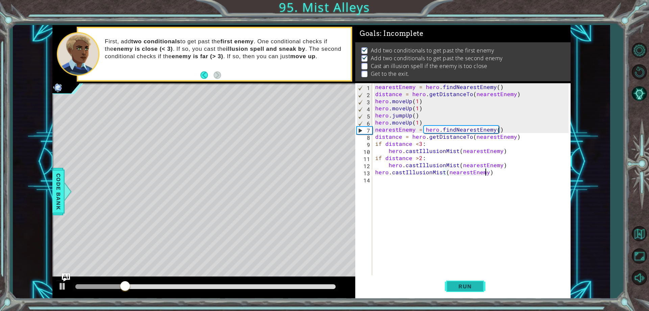
type textarea "hero.castIllusionMist(nearestEnemy)"
click at [453, 289] on span "Run" at bounding box center [465, 286] width 27 height 7
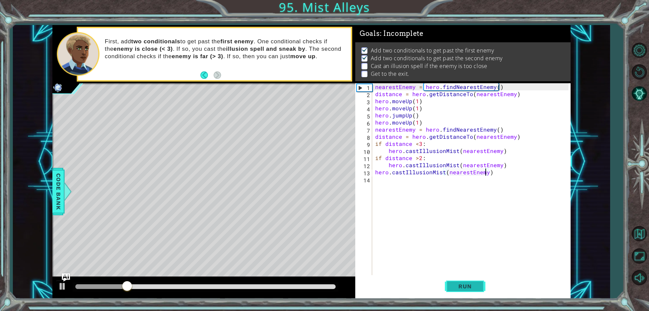
click at [453, 289] on span "Run" at bounding box center [465, 286] width 27 height 7
drag, startPoint x: 459, startPoint y: 261, endPoint x: 392, endPoint y: 201, distance: 89.1
click at [393, 199] on div "nearestEnemy = hero . findNearestEnemy ( ) distance = hero . getDistanceTo ( ne…" at bounding box center [473, 186] width 198 height 206
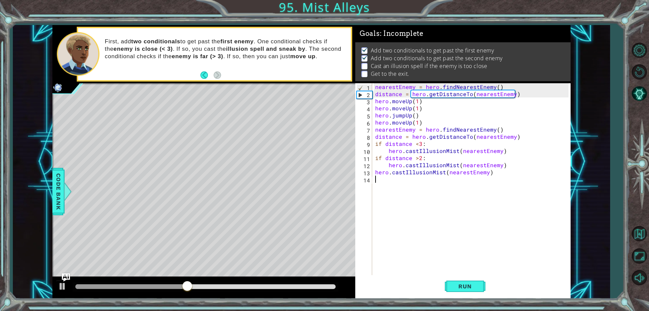
scroll to position [0, 0]
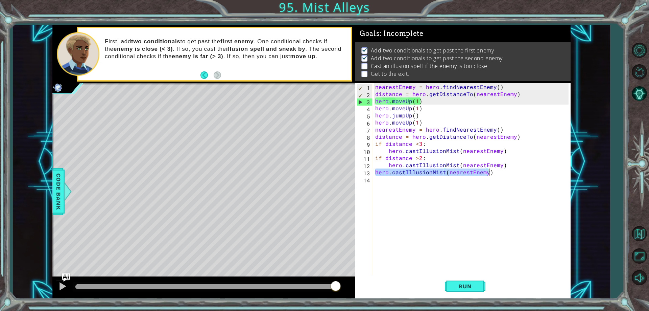
drag, startPoint x: 376, startPoint y: 174, endPoint x: 507, endPoint y: 173, distance: 131.5
click at [507, 173] on div "nearestEnemy = hero . findNearestEnemy ( ) distance = hero . getDistanceTo ( ne…" at bounding box center [473, 186] width 198 height 206
type textarea "hero.castIllusionMist(nearestEnemy)"
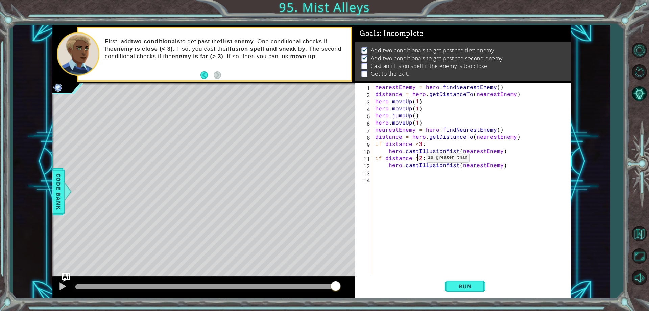
click at [417, 159] on div "nearestEnemy = hero . findNearestEnemy ( ) distance = hero . getDistanceTo ( ne…" at bounding box center [473, 186] width 198 height 206
click at [421, 158] on div "nearestEnemy = hero . findNearestEnemy ( ) distance = hero . getDistanceTo ( ne…" at bounding box center [473, 186] width 198 height 206
click at [462, 279] on button "Run" at bounding box center [465, 287] width 41 height 22
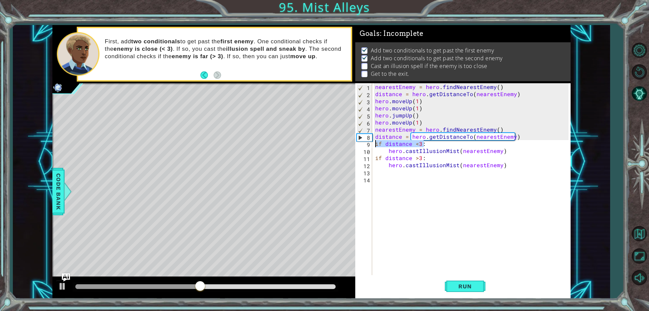
drag, startPoint x: 428, startPoint y: 144, endPoint x: 373, endPoint y: 143, distance: 54.8
click at [373, 143] on div "if distance >3: 1 2 3 4 5 6 7 8 9 10 11 12 13 14 nearestEnemy = hero . findNear…" at bounding box center [461, 179] width 213 height 192
type textarea "if distance <3:"
click at [450, 284] on button "Run" at bounding box center [465, 287] width 41 height 22
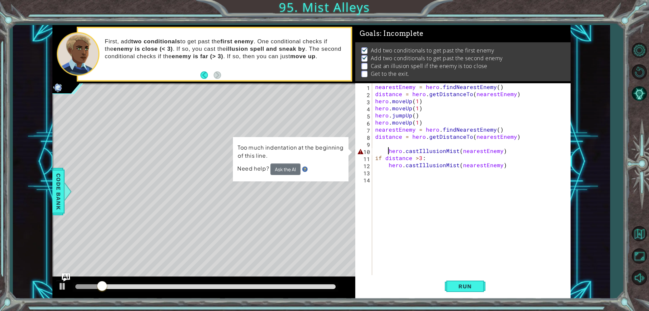
click at [389, 152] on div "nearestEnemy = hero . findNearestEnemy ( ) distance = hero . getDistanceTo ( ne…" at bounding box center [473, 186] width 198 height 206
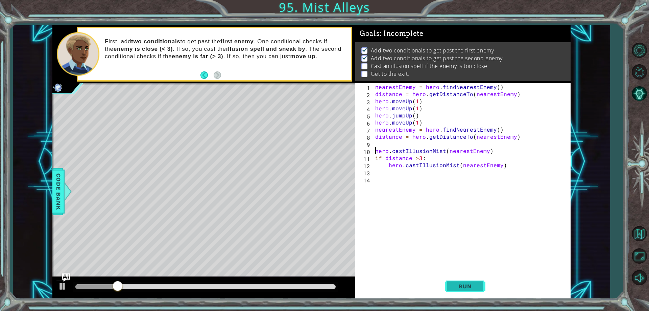
click at [460, 276] on button "Run" at bounding box center [465, 287] width 41 height 22
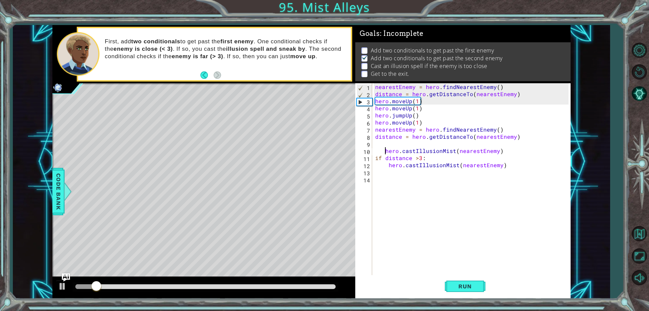
type textarea "hero.castIllusionMist(nearestEnemy)"
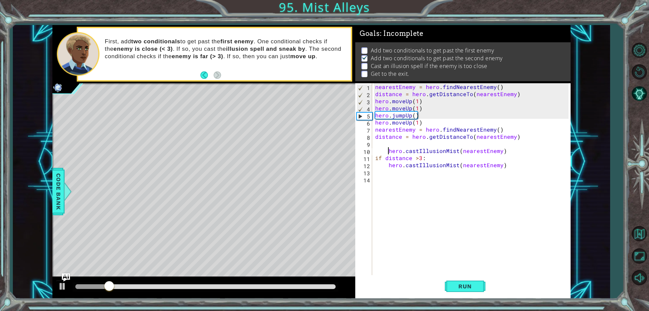
click at [377, 143] on div "nearestEnemy = hero . findNearestEnemy ( ) distance = hero . getDistanceTo ( ne…" at bounding box center [473, 186] width 198 height 206
paste textarea "if distance <3:"
type textarea "if distance <3:"
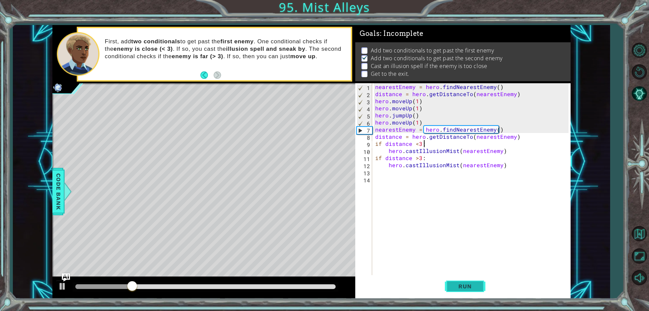
click at [456, 285] on span "Run" at bounding box center [465, 286] width 27 height 7
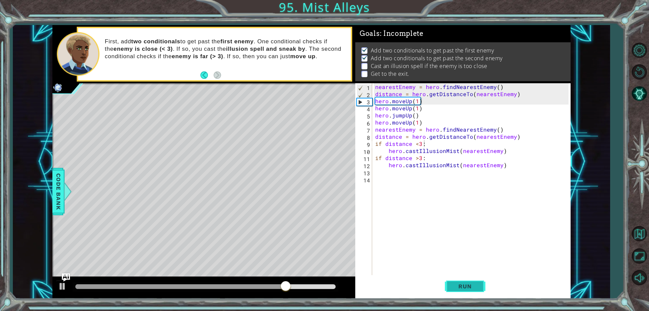
click at [465, 281] on button "Run" at bounding box center [465, 287] width 41 height 22
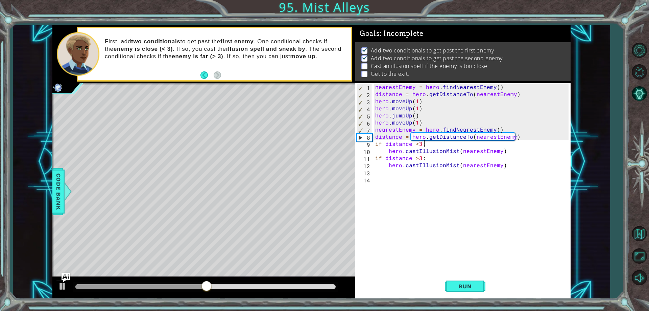
click at [68, 278] on img "Ask AI" at bounding box center [66, 277] width 9 height 9
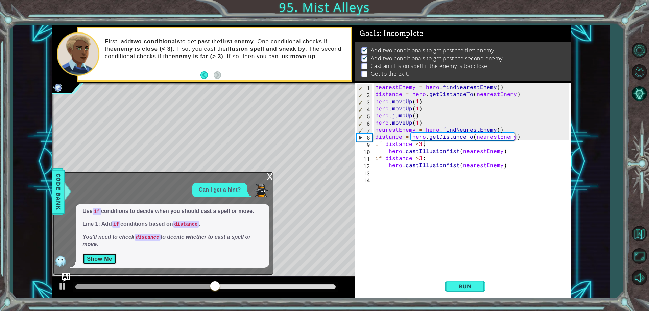
click at [109, 261] on button "Show Me" at bounding box center [99, 258] width 34 height 11
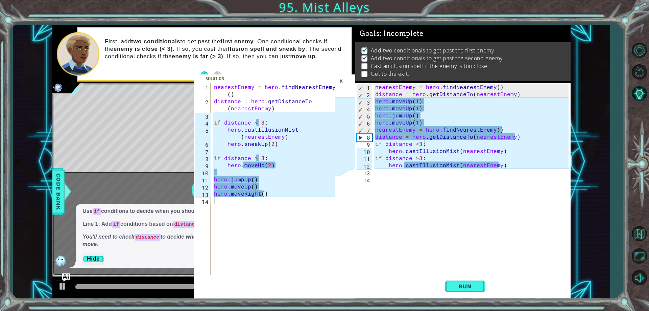
click at [269, 256] on div "nearestEnemy = hero . findNearestEnemy ( ) distance = hero . getDistanceTo ( ne…" at bounding box center [276, 189] width 126 height 213
click at [271, 253] on div "nearestEnemy = hero . findNearestEnemy ( ) distance = hero . getDistanceTo ( ne…" at bounding box center [276, 189] width 126 height 213
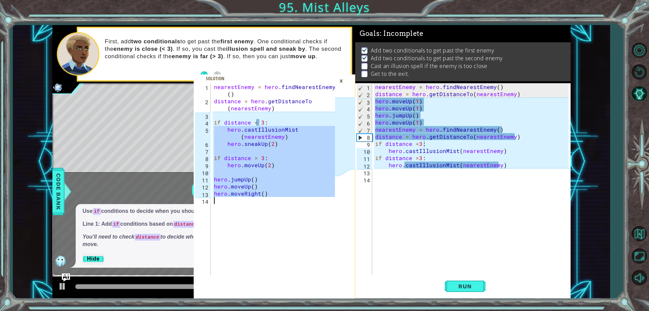
drag, startPoint x: 214, startPoint y: 126, endPoint x: 303, endPoint y: 197, distance: 113.5
click at [303, 197] on div "nearestEnemy = hero . findNearestEnemy ( ) distance = hero . getDistanceTo ( ne…" at bounding box center [276, 189] width 126 height 213
type textarea "hero.moveRight()"
click at [336, 78] on div "×" at bounding box center [341, 80] width 10 height 11
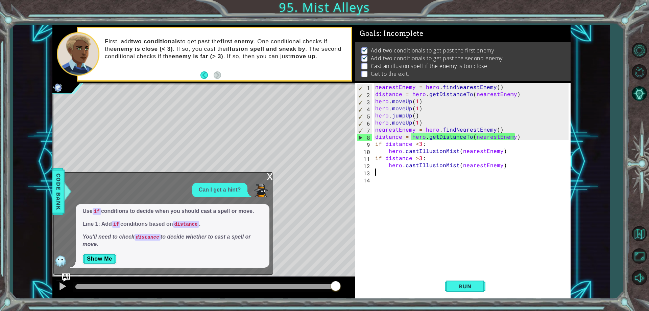
click at [398, 173] on div "nearestEnemy = hero . findNearestEnemy ( ) distance = hero . getDistanceTo ( ne…" at bounding box center [473, 186] width 198 height 206
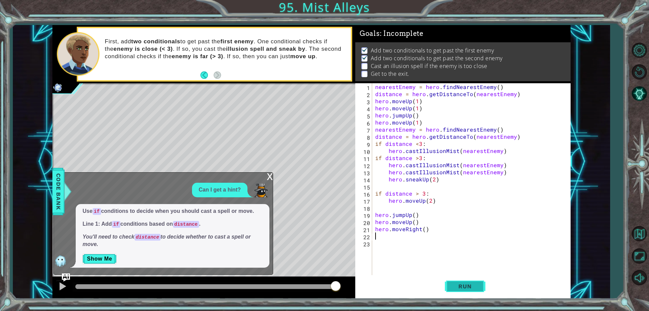
click at [456, 284] on span "Run" at bounding box center [465, 286] width 27 height 7
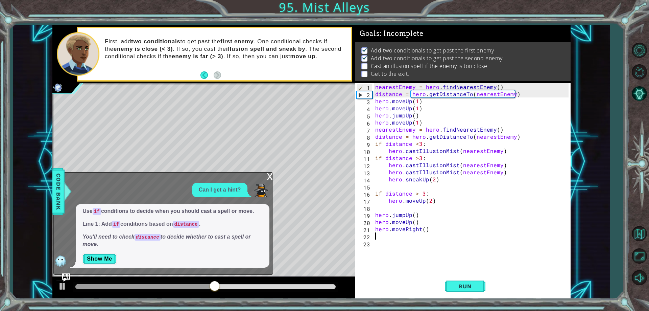
click at [271, 178] on div "x" at bounding box center [270, 175] width 6 height 7
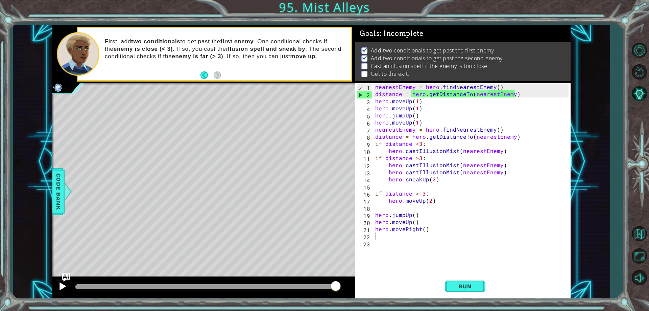
drag, startPoint x: 86, startPoint y: 286, endPoint x: 61, endPoint y: 289, distance: 25.2
click at [84, 286] on div at bounding box center [205, 286] width 260 height 5
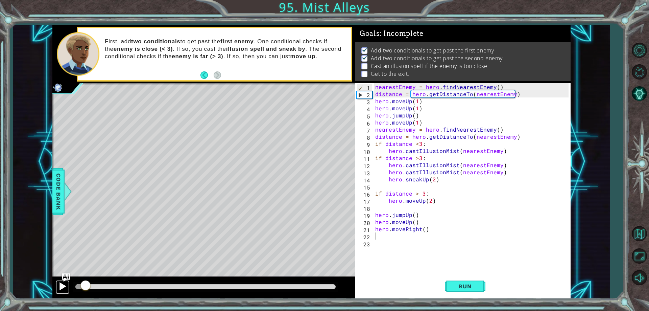
click at [56, 288] on button at bounding box center [63, 287] width 14 height 14
click at [62, 286] on div at bounding box center [62, 286] width 9 height 9
click at [452, 287] on span "Run" at bounding box center [465, 286] width 27 height 7
click at [173, 286] on div at bounding box center [205, 286] width 260 height 5
click at [66, 288] on div at bounding box center [62, 286] width 9 height 9
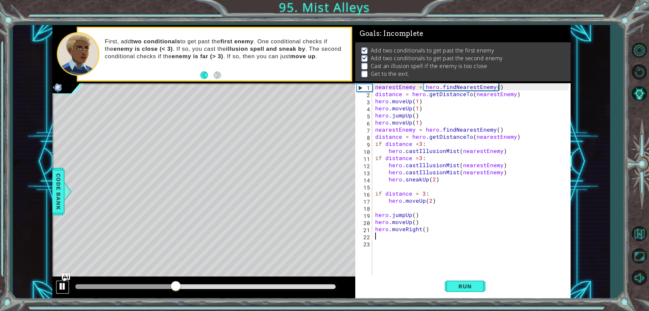
click at [66, 288] on div at bounding box center [62, 286] width 9 height 9
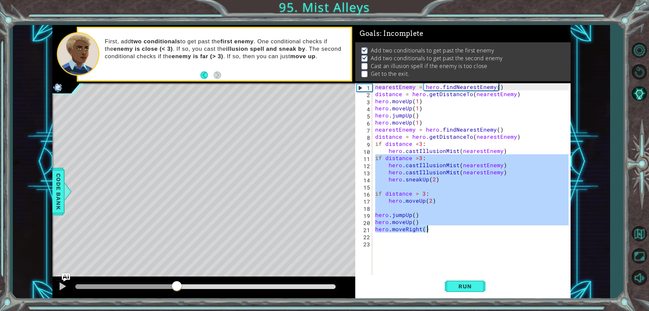
drag, startPoint x: 374, startPoint y: 158, endPoint x: 451, endPoint y: 231, distance: 106.2
click at [451, 231] on div "nearestEnemy = hero . findNearestEnemy ( ) distance = hero . getDistanceTo ( ne…" at bounding box center [473, 186] width 198 height 206
type textarea "hero.moveUp() hero.moveRight()"
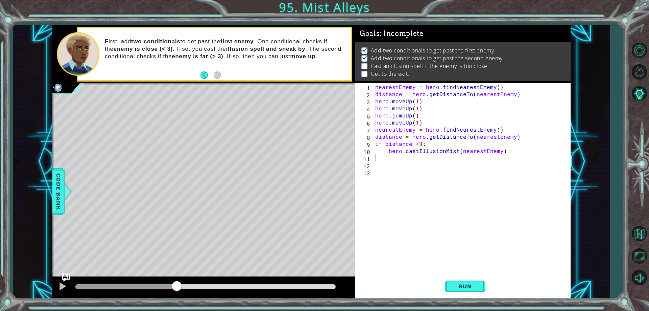
drag, startPoint x: 259, startPoint y: 42, endPoint x: 194, endPoint y: 60, distance: 67.7
click at [194, 60] on p "First, add two conditionals to get past the first enemy . One conditional check…" at bounding box center [225, 49] width 241 height 22
click at [216, 79] on footer at bounding box center [210, 75] width 21 height 10
click at [220, 79] on footer at bounding box center [210, 75] width 21 height 10
drag, startPoint x: 398, startPoint y: 162, endPoint x: 400, endPoint y: 160, distance: 3.6
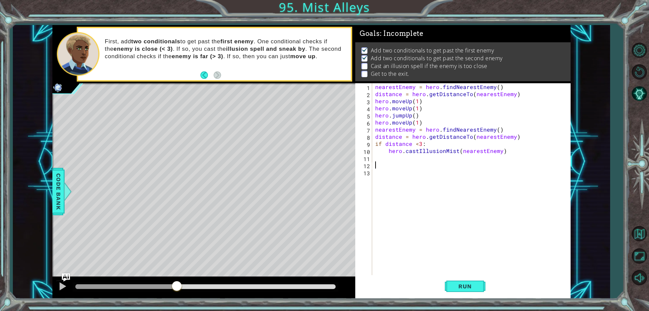
click at [400, 160] on div "nearestEnemy = hero . findNearestEnemy ( ) distance = hero . getDistanceTo ( ne…" at bounding box center [473, 186] width 198 height 206
drag, startPoint x: 401, startPoint y: 160, endPoint x: 402, endPoint y: 156, distance: 4.0
click at [401, 159] on div "nearestEnemy = hero . findNearestEnemy ( ) distance = hero . getDistanceTo ( ne…" at bounding box center [471, 179] width 194 height 192
click at [402, 155] on div "nearestEnemy = hero . findNearestEnemy ( ) distance = hero . getDistanceTo ( ne…" at bounding box center [473, 186] width 198 height 206
drag, startPoint x: 398, startPoint y: 159, endPoint x: 392, endPoint y: 156, distance: 5.7
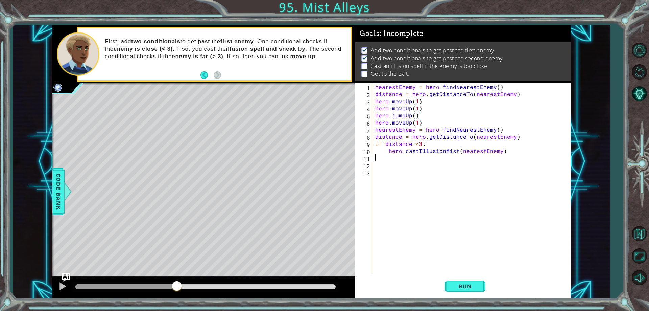
click at [392, 156] on div "nearestEnemy = hero . findNearestEnemy ( ) distance = hero . getDistanceTo ( ne…" at bounding box center [473, 186] width 198 height 206
click at [69, 278] on img "Ask AI" at bounding box center [66, 277] width 9 height 9
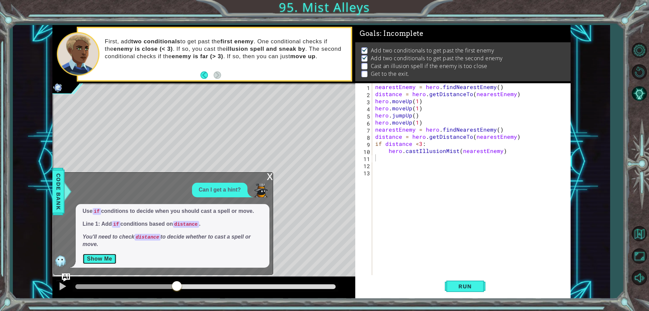
click at [91, 255] on button "Show Me" at bounding box center [99, 258] width 34 height 11
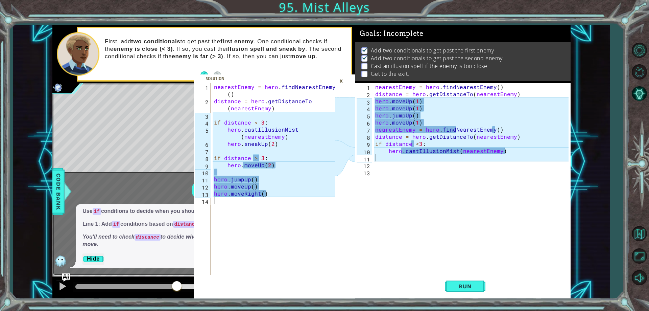
click at [341, 83] on div "×" at bounding box center [341, 80] width 10 height 11
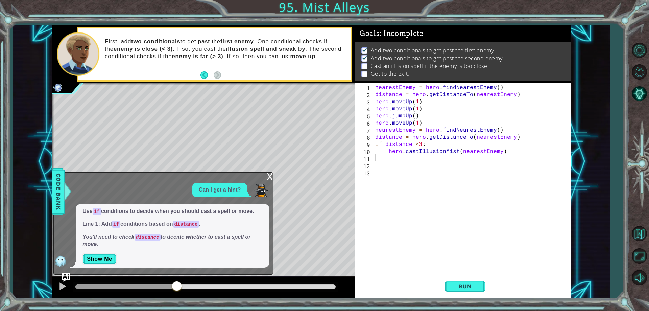
click at [375, 160] on div "nearestEnemy = hero . findNearestEnemy ( ) distance = hero . getDistanceTo ( ne…" at bounding box center [473, 186] width 198 height 206
type textarea "f"
drag, startPoint x: 371, startPoint y: 97, endPoint x: 384, endPoint y: 97, distance: 12.8
click at [384, 97] on div "1 2 3 4 5 6 7 8 9 10 11 12 13 nearestEnemy = hero . findNearestEnemy ( ) distan…" at bounding box center [461, 179] width 213 height 192
click at [377, 101] on div "nearestEnemy = hero . findNearestEnemy ( ) distance = hero . getDistanceTo ( ne…" at bounding box center [471, 179] width 194 height 192
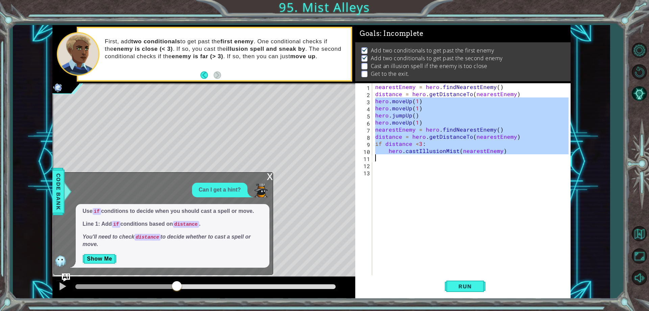
drag, startPoint x: 375, startPoint y: 101, endPoint x: 510, endPoint y: 155, distance: 145.8
click at [510, 155] on div "nearestEnemy = hero . findNearestEnemy ( ) distance = hero . getDistanceTo ( ne…" at bounding box center [473, 186] width 198 height 206
click at [413, 110] on div "nearestEnemy = hero . findNearestEnemy ( ) distance = hero . getDistanceTo ( ne…" at bounding box center [471, 179] width 194 height 192
drag, startPoint x: 376, startPoint y: 100, endPoint x: 504, endPoint y: 156, distance: 140.0
click at [504, 156] on div "nearestEnemy = hero . findNearestEnemy ( ) distance = hero . getDistanceTo ( ne…" at bounding box center [473, 186] width 198 height 206
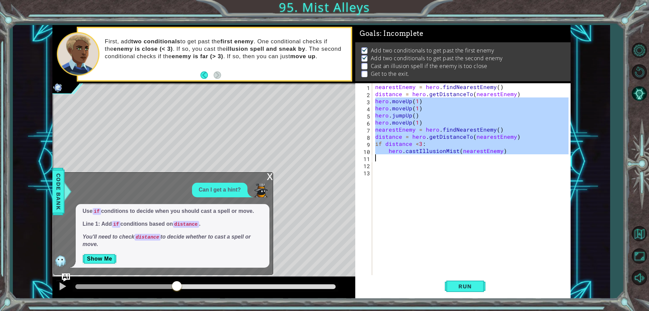
type textarea "hero.castIllusionMist(nearestEnemy)"
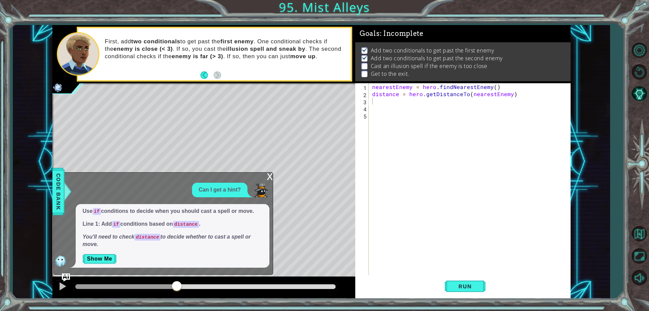
drag, startPoint x: 375, startPoint y: 111, endPoint x: 378, endPoint y: 103, distance: 8.0
click at [374, 112] on div "nearestEnemy = hero . findNearestEnemy ( ) distance = hero . getDistanceTo ( ne…" at bounding box center [471, 186] width 201 height 206
click at [377, 104] on div "nearestEnemy = hero . findNearestEnemy ( ) distance = hero . getDistanceTo ( ne…" at bounding box center [471, 186] width 201 height 206
paste textarea "v"
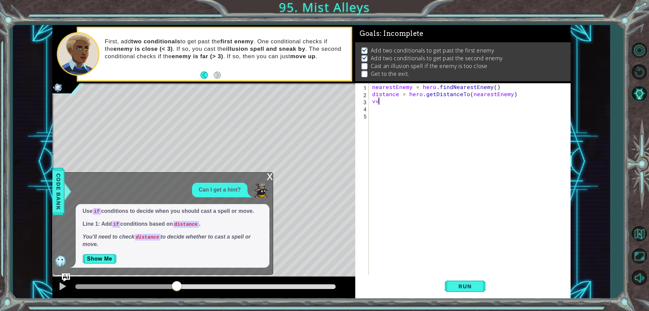
paste textarea "Code Area"
type textarea "v"
paste textarea "vv"
type textarea "distance = hero.getDistanceTo(nearestEnemy) vv"
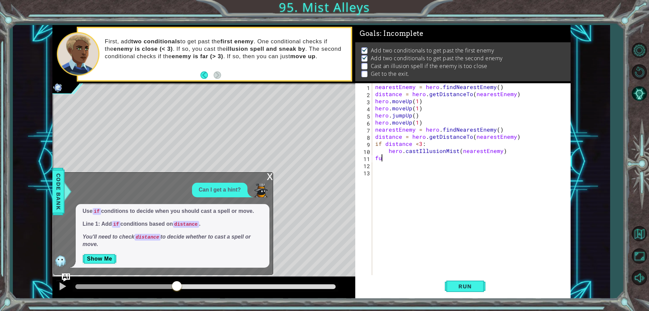
type textarea "f"
click at [484, 289] on button "Run" at bounding box center [465, 287] width 41 height 22
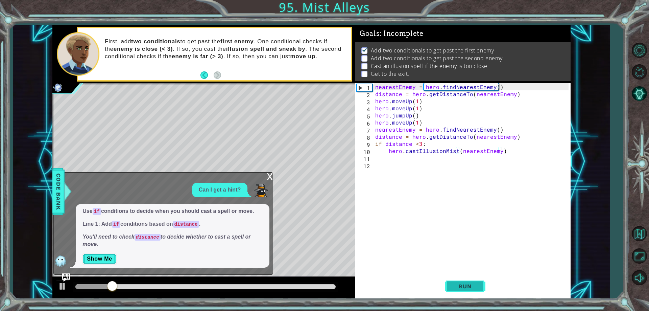
click at [484, 286] on button "Run" at bounding box center [465, 287] width 41 height 22
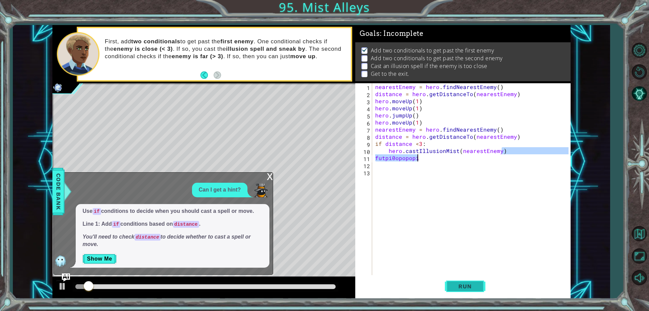
type textarea "futpi"
type textarea "hero.moveUp() hero.moveRight()"
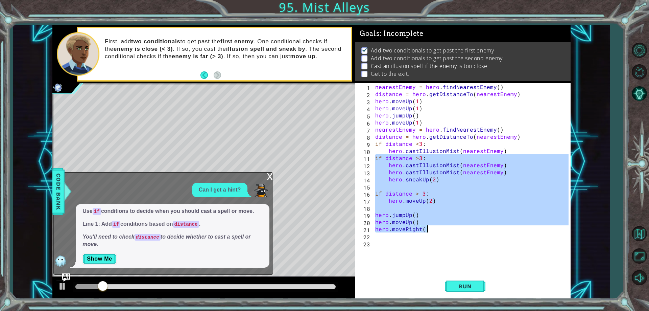
click at [518, 245] on div "nearestEnemy = hero . findNearestEnemy ( ) distance = hero . getDistanceTo ( ne…" at bounding box center [473, 186] width 198 height 206
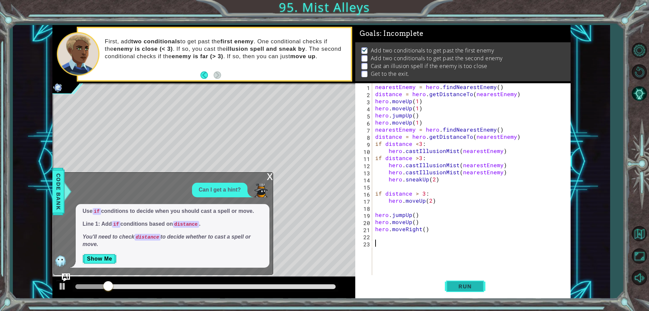
click at [482, 282] on button "Run" at bounding box center [465, 287] width 41 height 22
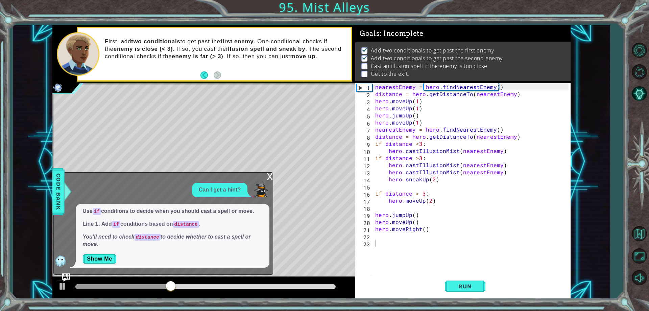
click at [273, 177] on div "x Can I get a hint? Use if conditions to decide when you should cast a spell or…" at bounding box center [163, 223] width 220 height 102
click at [271, 178] on div "x" at bounding box center [270, 175] width 6 height 7
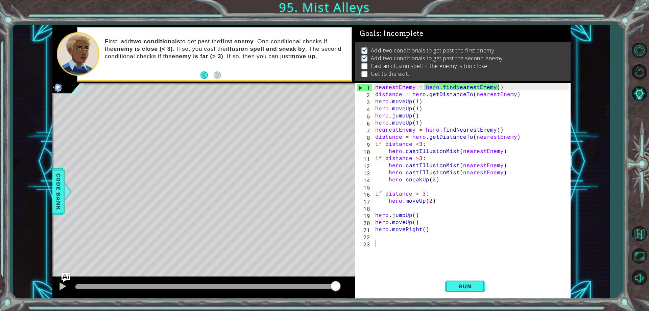
click at [67, 279] on img "Ask AI" at bounding box center [66, 277] width 9 height 9
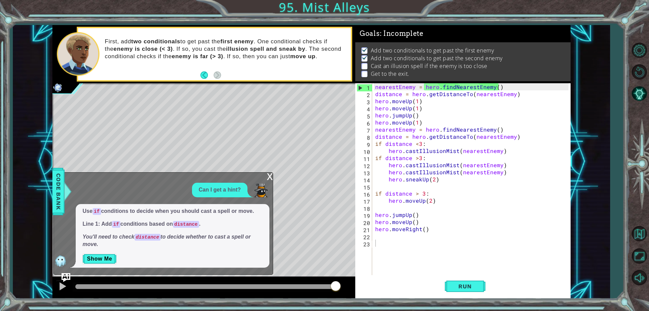
click at [64, 276] on img "Ask AI" at bounding box center [66, 277] width 9 height 9
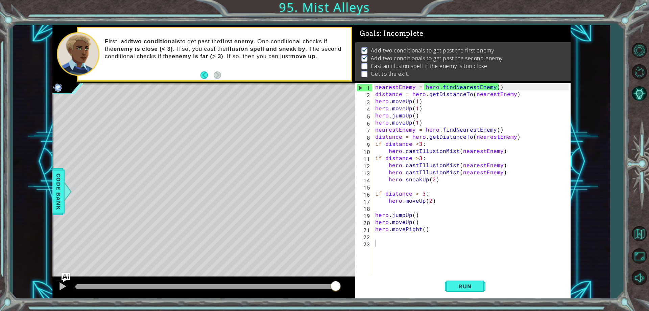
click at [64, 276] on img "Ask AI" at bounding box center [66, 277] width 9 height 9
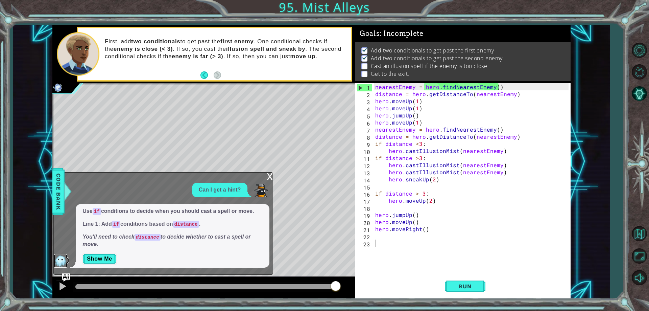
click at [59, 257] on img at bounding box center [61, 261] width 14 height 14
click at [387, 237] on div "nearestEnemy = hero . findNearestEnemy ( ) distance = hero . getDistanceTo ( ne…" at bounding box center [473, 186] width 198 height 206
paste textarea "hero.moveRight()"
type textarea "hero.moveRight()"
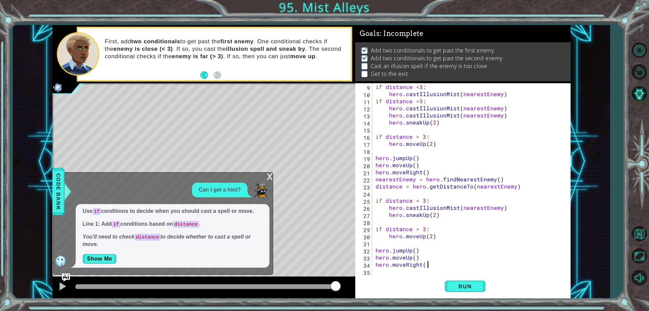
scroll to position [57, 0]
click at [469, 291] on button "Run" at bounding box center [465, 287] width 41 height 22
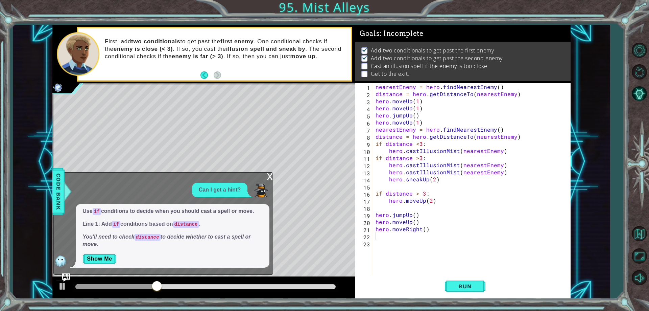
click at [270, 176] on div "x" at bounding box center [270, 175] width 6 height 7
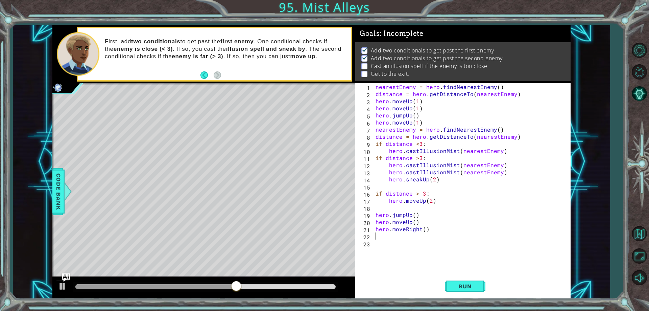
click at [378, 236] on div "nearestEnemy = hero . findNearestEnemy ( ) distance = hero . getDistanceTo ( ne…" at bounding box center [472, 186] width 197 height 206
type textarea "if distance >2:"
click at [385, 250] on div "nearestEnemy = hero . findNearestEnemy ( ) distance = hero . getDistanceTo ( ne…" at bounding box center [472, 186] width 197 height 206
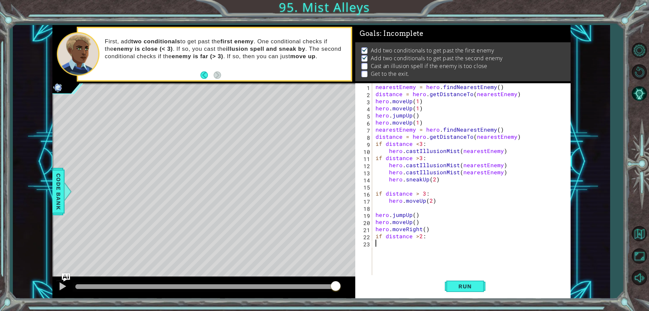
scroll to position [0, 0]
type textarea "c"
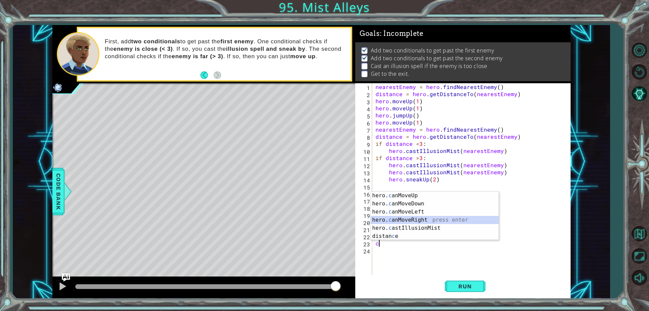
click at [412, 223] on div "hero. c anMoveUp press enter hero. c anMoveDown press enter hero. c anMoveLeft …" at bounding box center [435, 223] width 128 height 65
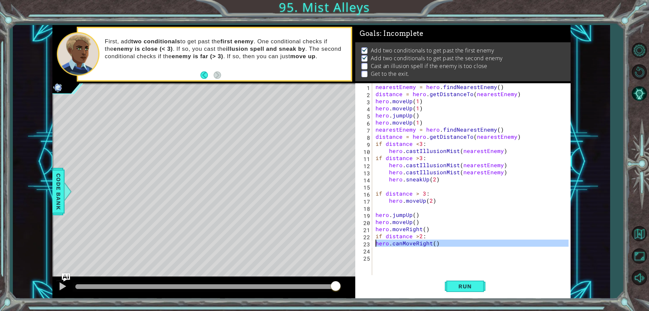
drag, startPoint x: 439, startPoint y: 247, endPoint x: 367, endPoint y: 241, distance: 72.7
click at [367, 241] on div "1 2 3 4 5 6 7 8 9 10 11 12 13 14 15 16 17 18 19 20 21 22 23 24 25 nearestEnemy …" at bounding box center [461, 179] width 213 height 192
type textarea "hero.canMoveRight()"
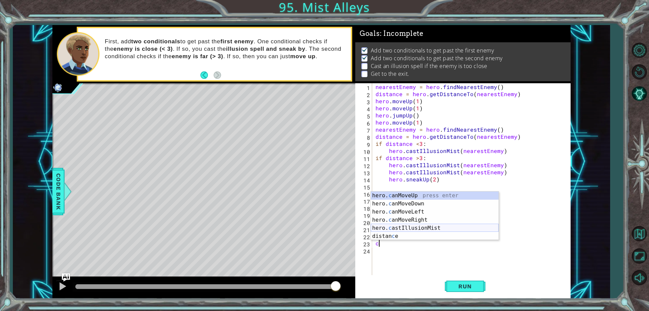
click at [407, 224] on div "hero. c anMoveUp press enter hero. c anMoveDown press enter hero. c anMoveLeft …" at bounding box center [435, 223] width 128 height 65
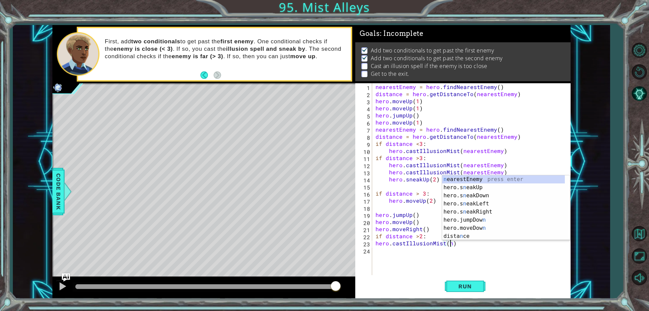
scroll to position [0, 5]
click at [456, 182] on div "ne arestEnemy press enter hero.s ne akUp press enter hero.s ne akDown press ent…" at bounding box center [503, 215] width 123 height 81
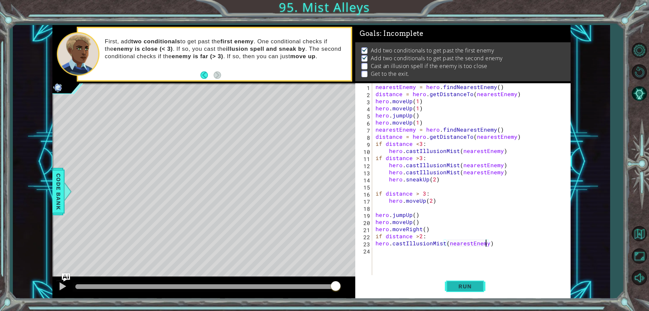
click at [477, 288] on span "Run" at bounding box center [465, 286] width 27 height 7
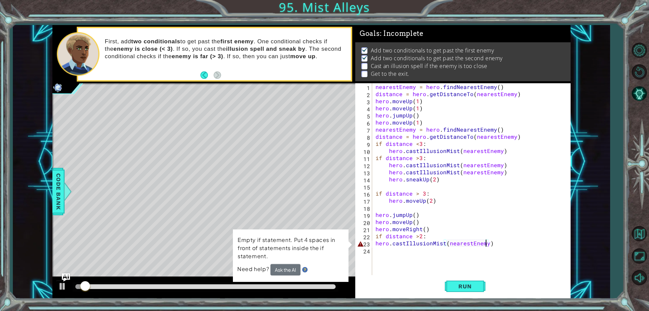
click at [374, 240] on div "nearestEnemy = hero . findNearestEnemy ( ) distance = hero . getDistanceTo ( ne…" at bounding box center [472, 186] width 197 height 206
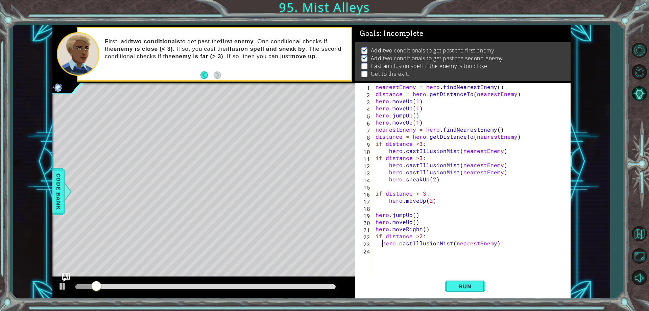
type textarea "hero.castIllusionMist(nearestEnemy)"
click at [470, 287] on span "Run" at bounding box center [465, 286] width 27 height 7
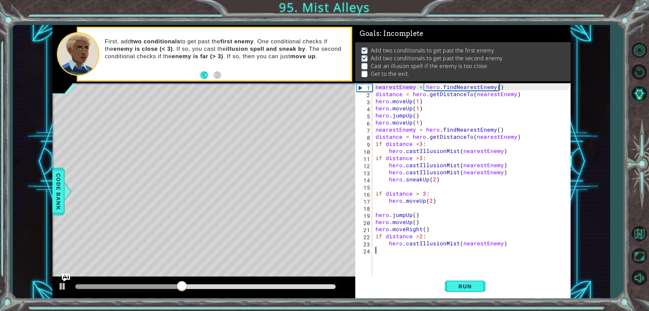
click at [422, 257] on div "nearestEnemy = hero . findNearestEnemy ( ) distance = hero . getDistanceTo ( ne…" at bounding box center [472, 186] width 197 height 206
click at [64, 283] on div at bounding box center [62, 286] width 9 height 9
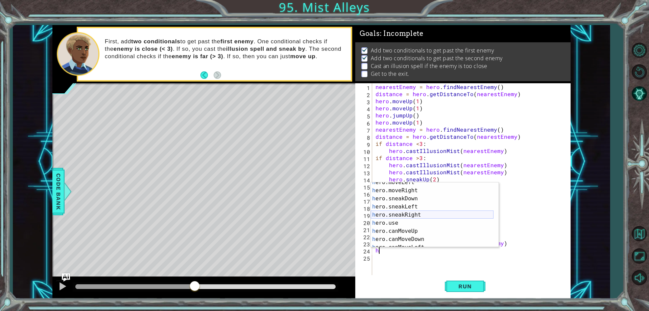
scroll to position [61, 0]
click at [411, 215] on div "h ero.moveLeft press enter h ero.moveRight press enter h ero.sneakDown press en…" at bounding box center [432, 218] width 123 height 81
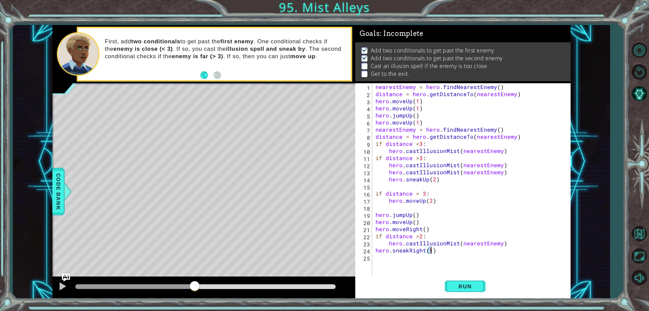
type textarea "hero.sneakRight(2)"
click at [416, 261] on div "nearestEnemy = hero . findNearestEnemy ( ) distance = hero . getDistanceTo ( ne…" at bounding box center [472, 186] width 197 height 206
type textarea "j"
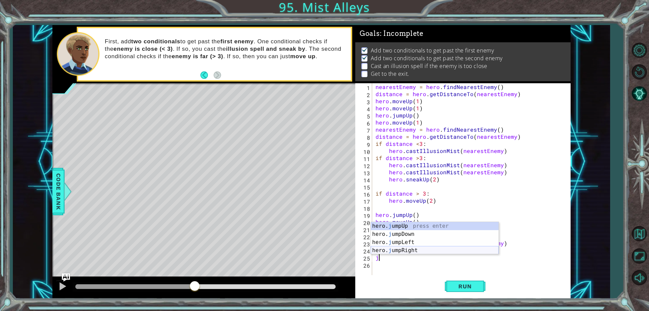
click at [418, 247] on div "hero. j umpUp press enter hero. j umpDown press enter hero. j umpLeft press ent…" at bounding box center [435, 246] width 128 height 49
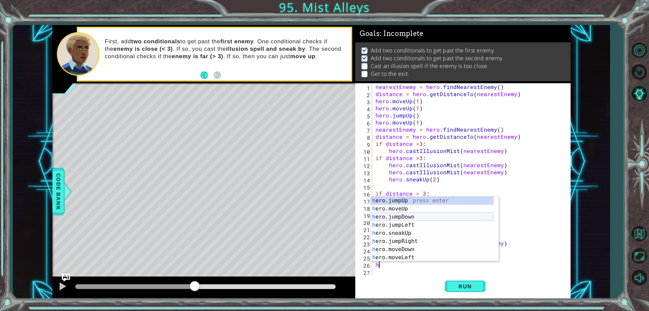
scroll to position [41, 0]
click at [410, 228] on div "h ero.jumpRight press enter h ero.moveDown press enter h ero.moveLeft press ent…" at bounding box center [432, 236] width 123 height 81
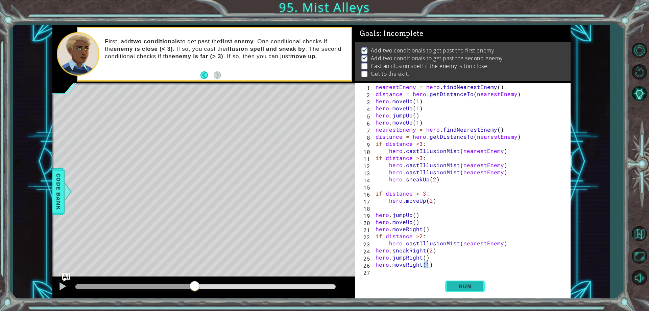
type textarea "hero.moveRight(1)"
click at [485, 295] on button "Run" at bounding box center [465, 287] width 41 height 22
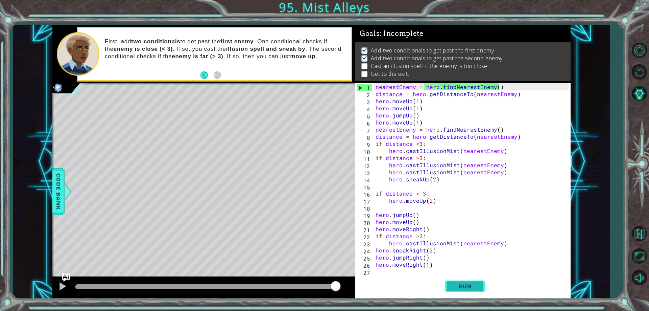
click at [476, 290] on button "Run" at bounding box center [465, 287] width 41 height 22
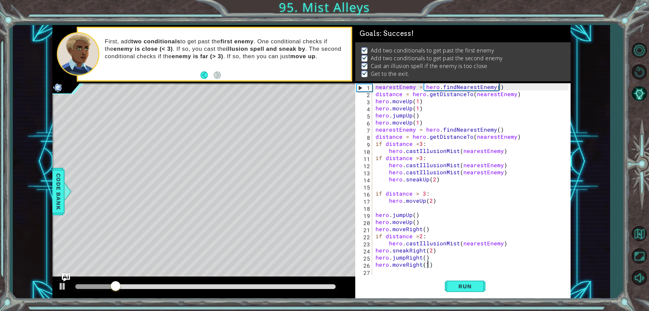
click at [297, 285] on div at bounding box center [205, 286] width 260 height 5
click at [59, 286] on div at bounding box center [62, 286] width 9 height 9
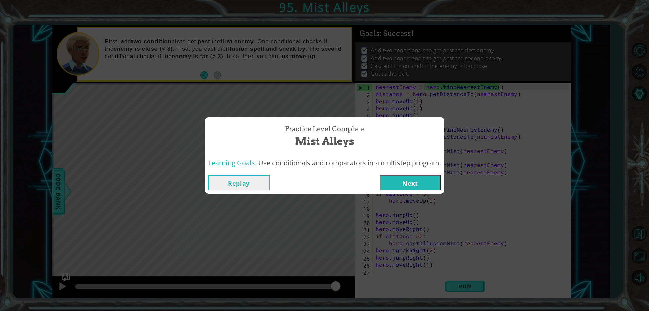
click at [416, 187] on button "Next" at bounding box center [411, 182] width 62 height 15
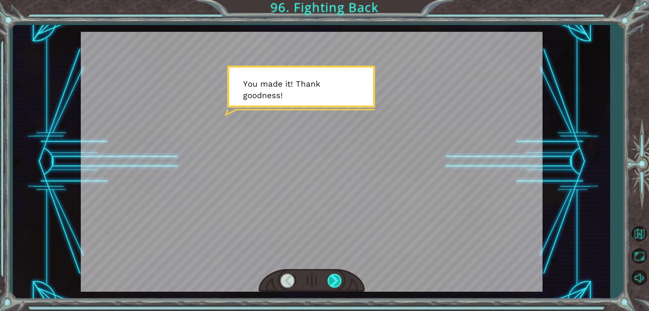
click at [332, 280] on div at bounding box center [335, 280] width 15 height 14
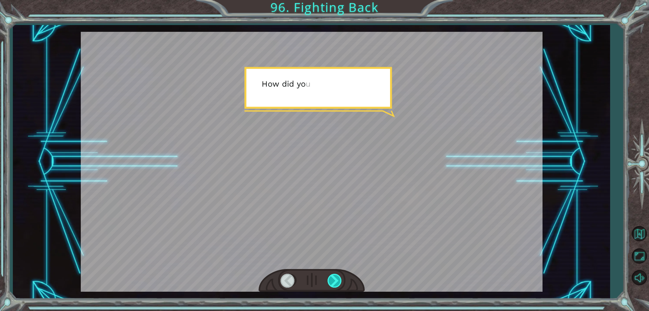
click at [332, 280] on div at bounding box center [335, 280] width 15 height 14
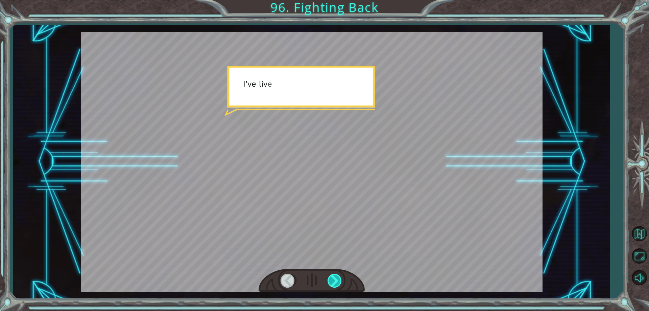
click at [332, 280] on div at bounding box center [335, 280] width 15 height 14
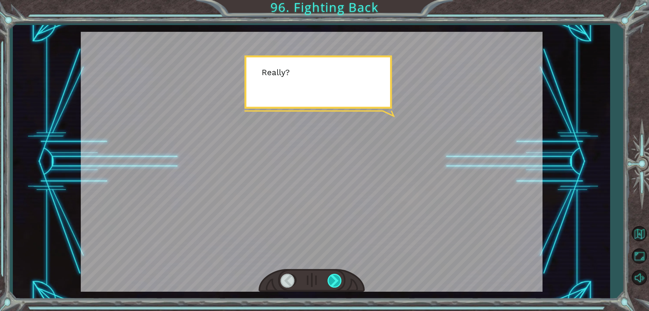
click at [332, 280] on div at bounding box center [335, 280] width 15 height 14
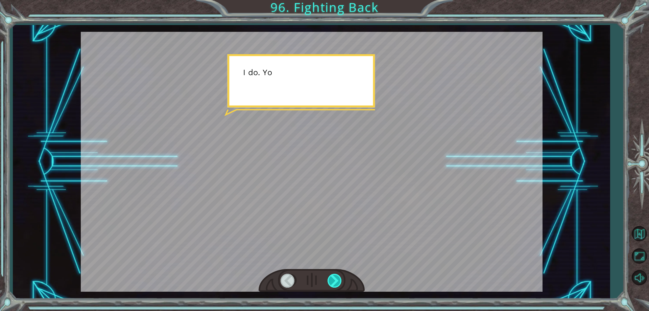
click at [332, 280] on div at bounding box center [335, 280] width 15 height 14
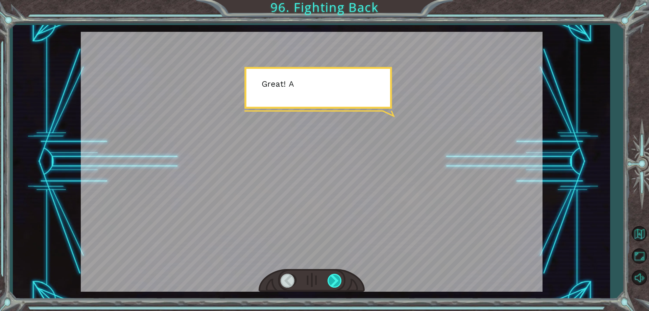
click at [331, 281] on div at bounding box center [335, 280] width 15 height 14
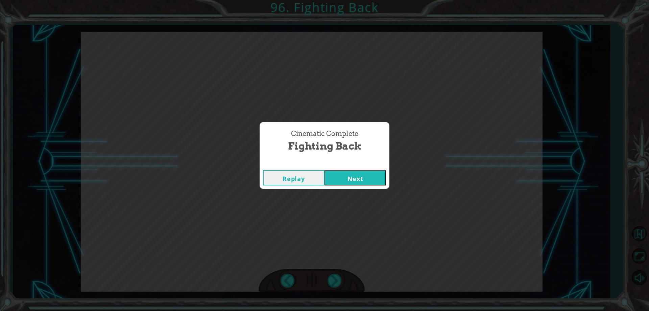
click at [354, 176] on button "Next" at bounding box center [356, 177] width 62 height 15
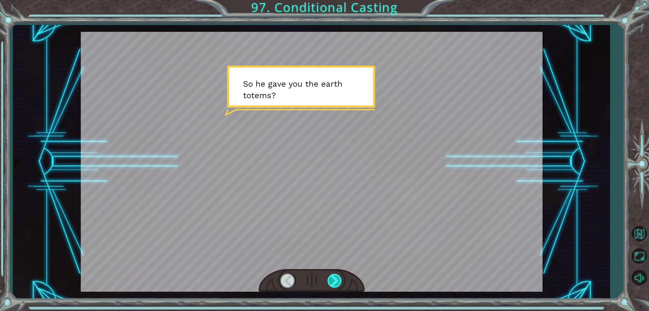
click at [336, 287] on div at bounding box center [335, 280] width 15 height 14
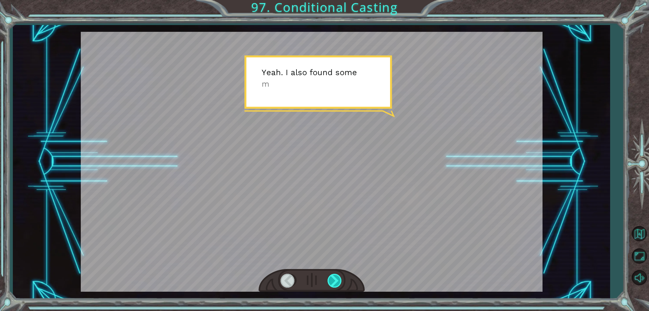
click at [336, 287] on div at bounding box center [335, 280] width 15 height 14
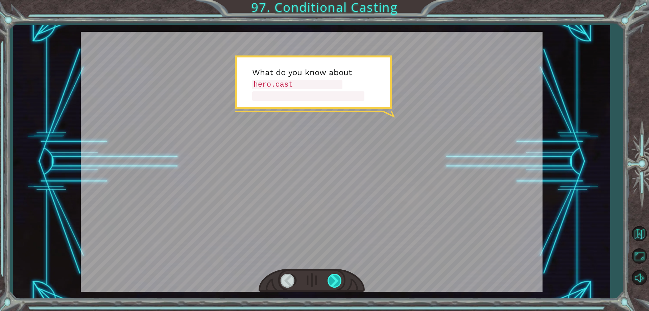
click at [330, 278] on div at bounding box center [335, 280] width 15 height 14
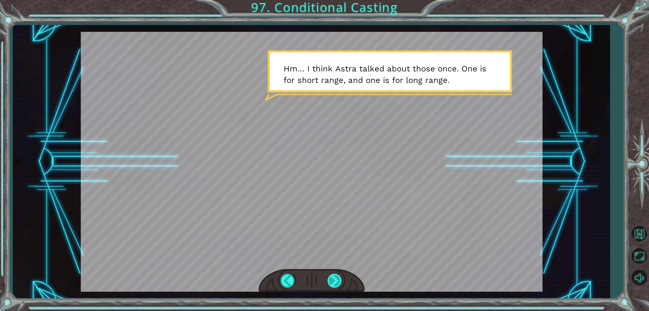
click at [333, 283] on div at bounding box center [335, 280] width 15 height 14
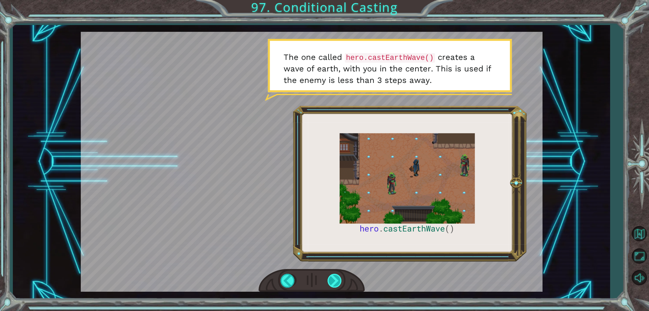
click at [330, 280] on div at bounding box center [335, 280] width 15 height 14
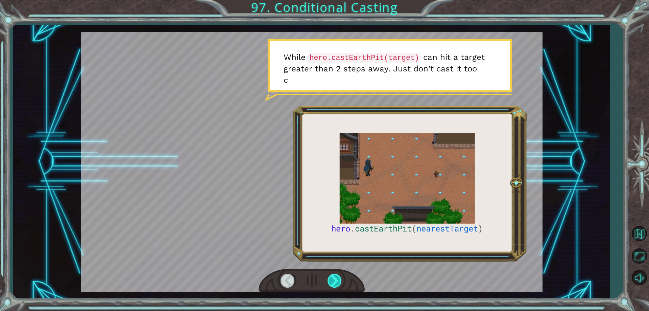
click at [330, 277] on div at bounding box center [335, 280] width 15 height 14
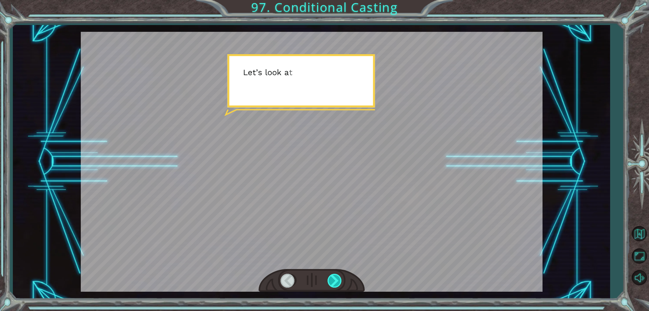
click at [335, 279] on div at bounding box center [335, 280] width 15 height 14
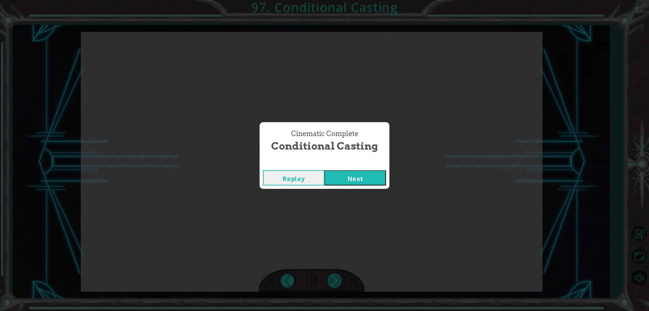
click at [335, 278] on div "Cinematic Complete Conditional Casting Replay Next" at bounding box center [324, 155] width 649 height 311
drag, startPoint x: 362, startPoint y: 165, endPoint x: 361, endPoint y: 172, distance: 6.6
click at [361, 170] on div "Cinematic Complete Conditional Casting Replay Next" at bounding box center [325, 155] width 130 height 66
click at [364, 170] on button "Next" at bounding box center [356, 177] width 62 height 15
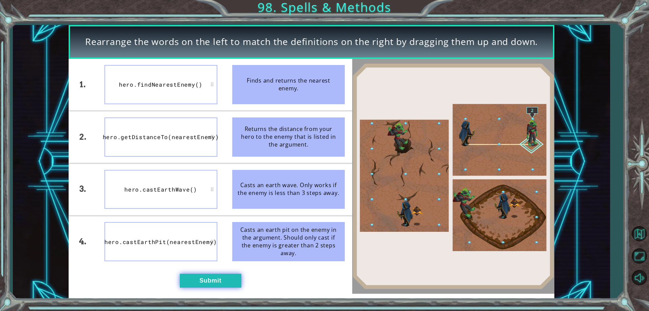
click at [218, 280] on button "Submit" at bounding box center [211, 280] width 62 height 14
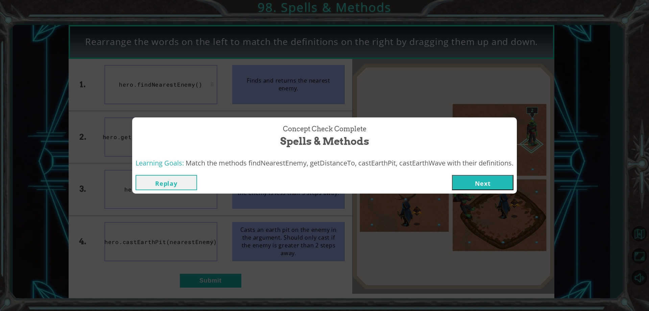
click at [482, 171] on div "Learning Goals: Match the methods findNearestEnemy, getDistanceTo, castEarthPit…" at bounding box center [324, 163] width 385 height 17
click at [481, 176] on button "Next" at bounding box center [483, 182] width 62 height 15
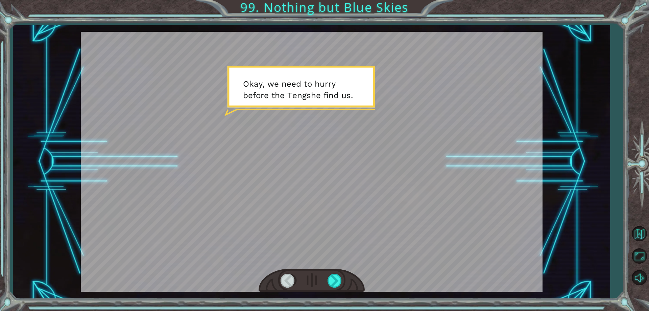
click at [339, 292] on div at bounding box center [312, 280] width 106 height 23
click at [335, 280] on div at bounding box center [335, 280] width 15 height 14
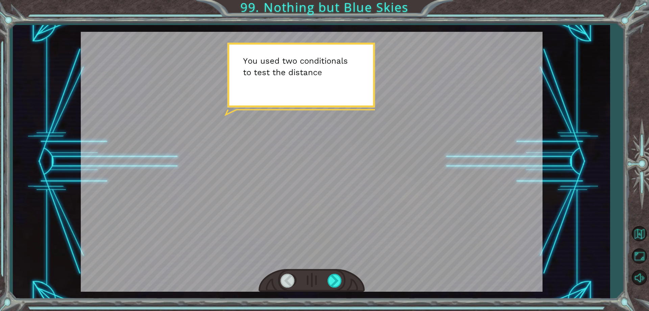
click at [315, 273] on div at bounding box center [312, 280] width 106 height 23
click at [325, 278] on div at bounding box center [312, 280] width 106 height 23
click at [325, 279] on div at bounding box center [312, 280] width 106 height 23
click at [328, 279] on div at bounding box center [335, 280] width 15 height 14
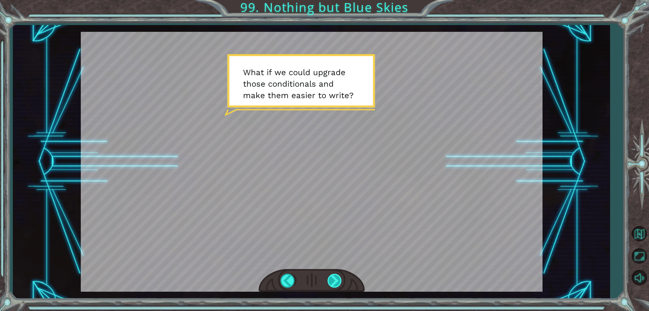
click at [325, 282] on div at bounding box center [312, 280] width 106 height 23
click at [331, 279] on div at bounding box center [335, 280] width 15 height 14
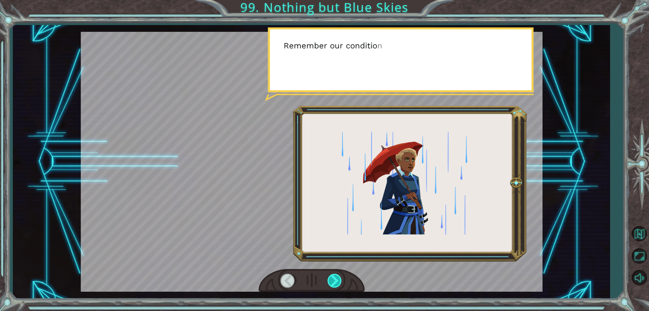
click at [331, 279] on div at bounding box center [335, 280] width 15 height 14
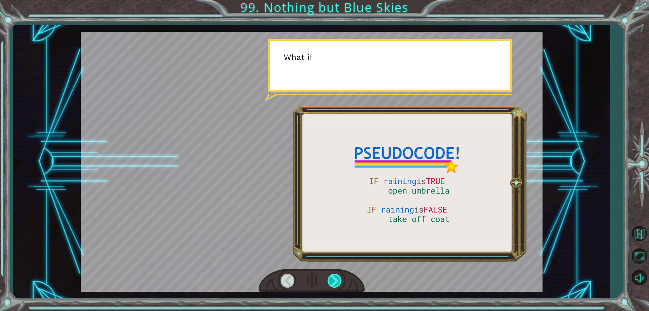
click at [330, 279] on div at bounding box center [335, 280] width 15 height 14
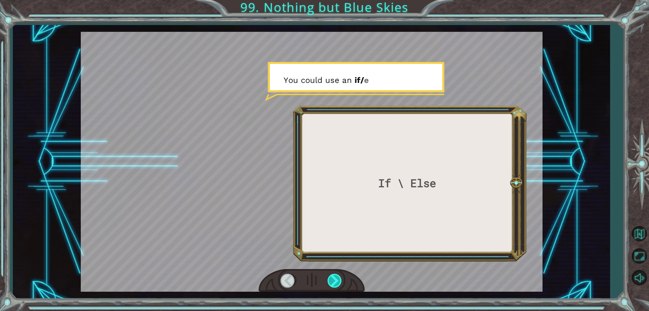
click at [333, 283] on div at bounding box center [335, 280] width 15 height 14
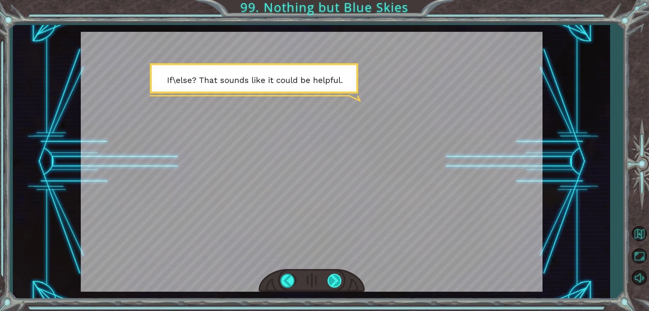
click at [337, 283] on div at bounding box center [335, 280] width 15 height 14
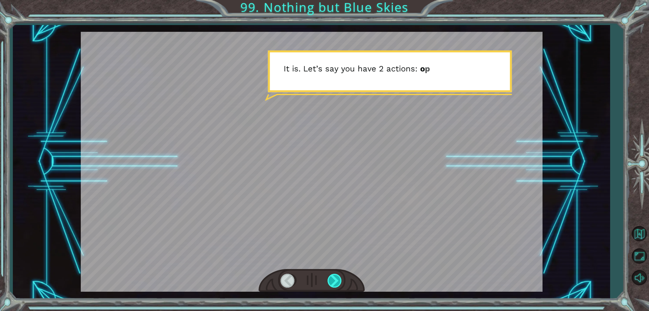
click at [338, 273] on div at bounding box center [335, 280] width 15 height 14
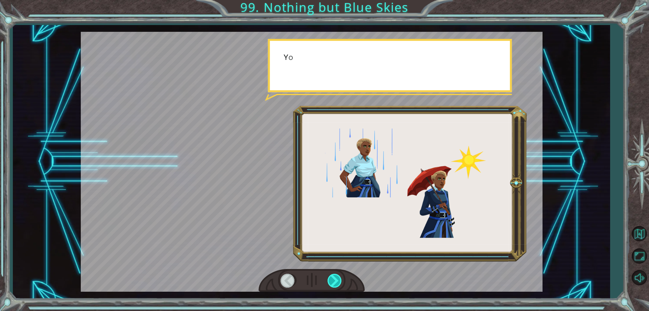
click at [332, 279] on div at bounding box center [335, 280] width 15 height 14
drag, startPoint x: 331, startPoint y: 282, endPoint x: 331, endPoint y: 278, distance: 4.4
click at [331, 278] on div at bounding box center [335, 280] width 15 height 14
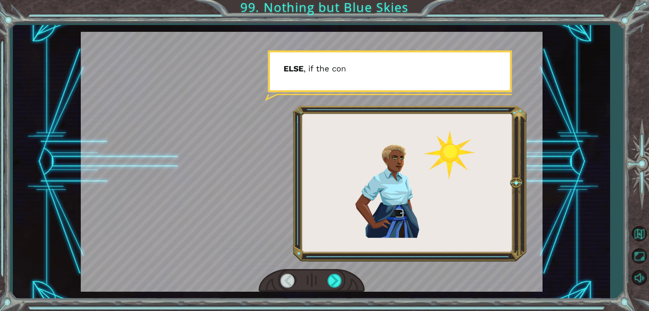
drag, startPoint x: 330, startPoint y: 287, endPoint x: 323, endPoint y: 255, distance: 32.5
click at [325, 259] on div at bounding box center [312, 162] width 462 height 260
click at [338, 277] on div at bounding box center [335, 280] width 15 height 14
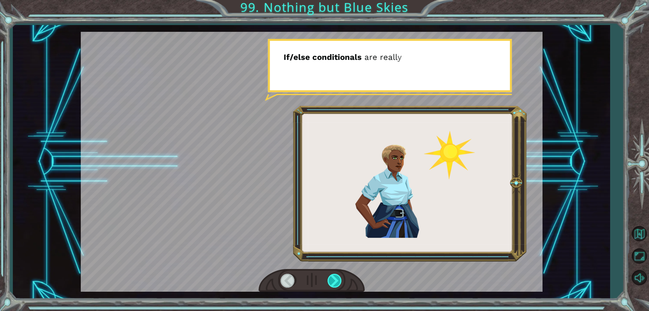
click at [338, 284] on div at bounding box center [335, 280] width 15 height 14
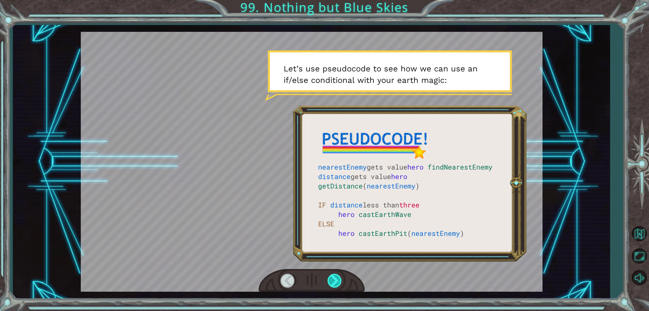
click at [332, 283] on div at bounding box center [335, 280] width 15 height 14
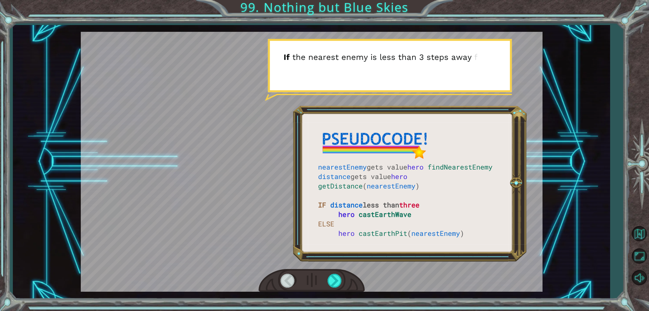
drag, startPoint x: 333, startPoint y: 266, endPoint x: 334, endPoint y: 257, distance: 8.8
click at [334, 259] on div at bounding box center [312, 162] width 462 height 260
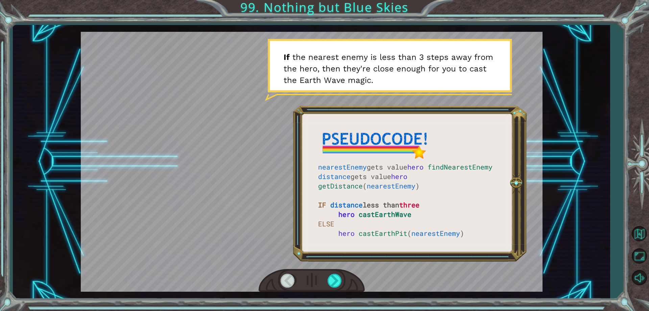
drag, startPoint x: 338, startPoint y: 289, endPoint x: 339, endPoint y: 267, distance: 22.3
click at [339, 270] on div at bounding box center [312, 280] width 106 height 23
drag, startPoint x: 346, startPoint y: 189, endPoint x: 344, endPoint y: 176, distance: 13.0
click at [344, 176] on div at bounding box center [312, 162] width 462 height 260
click at [342, 275] on div at bounding box center [335, 280] width 15 height 14
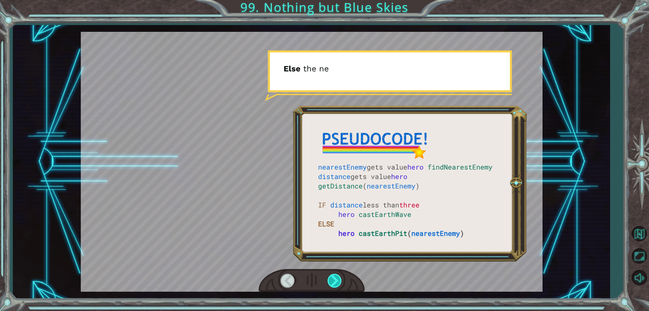
click at [342, 275] on div at bounding box center [335, 280] width 15 height 14
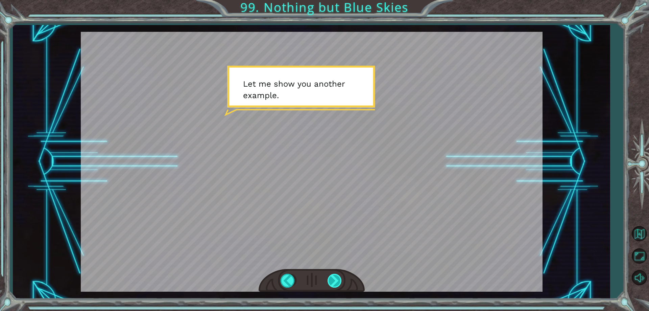
drag, startPoint x: 346, startPoint y: 284, endPoint x: 333, endPoint y: 283, distance: 12.9
click at [338, 284] on div at bounding box center [312, 280] width 106 height 23
click at [333, 283] on div at bounding box center [335, 280] width 15 height 14
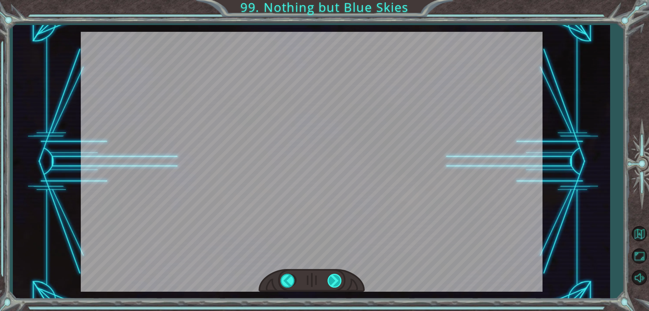
click at [333, 0] on div "nearestEnemy gets value hero findNearestEnemy distance gets value hero getDista…" at bounding box center [324, 0] width 649 height 0
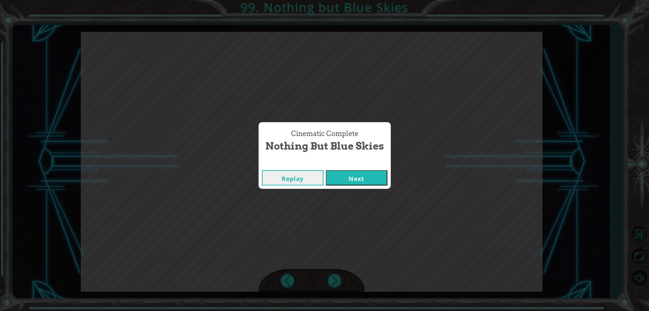
click at [358, 174] on button "Next" at bounding box center [357, 177] width 62 height 15
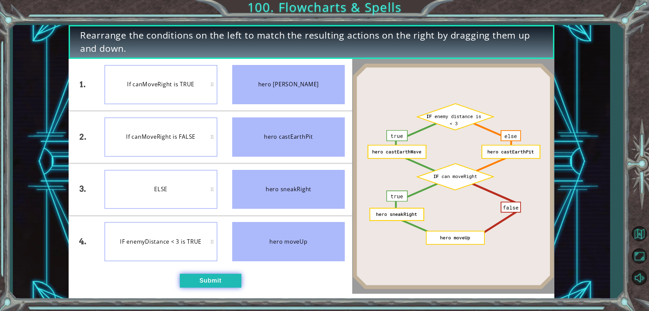
drag, startPoint x: 186, startPoint y: 275, endPoint x: 187, endPoint y: 280, distance: 5.1
click at [187, 280] on button "Submit" at bounding box center [211, 280] width 62 height 14
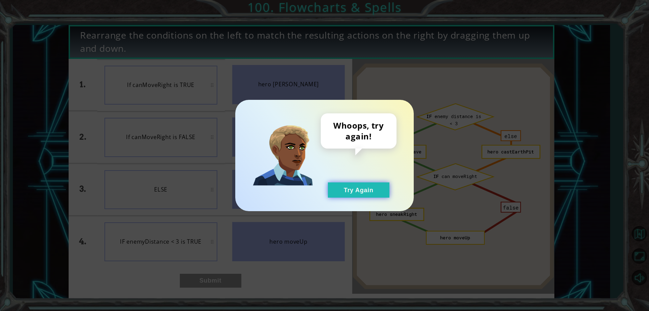
click at [374, 197] on button "Try Again" at bounding box center [359, 189] width 62 height 15
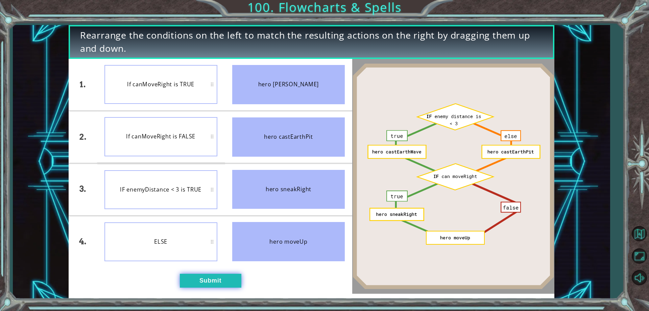
click at [219, 283] on button "Submit" at bounding box center [211, 280] width 62 height 14
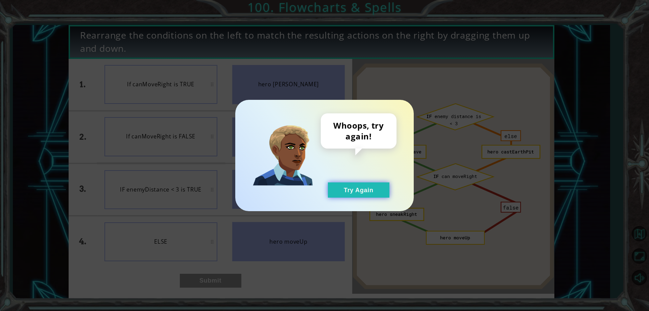
click at [376, 194] on button "Try Again" at bounding box center [359, 189] width 62 height 15
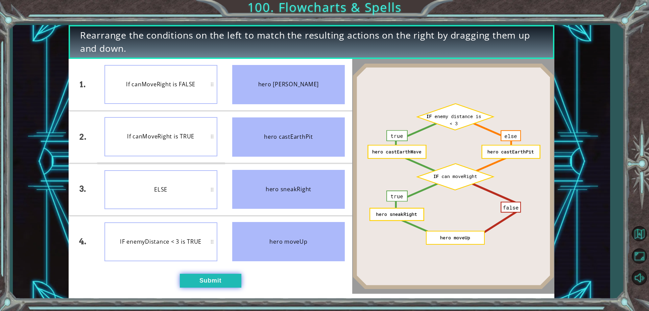
click at [198, 283] on button "Submit" at bounding box center [211, 280] width 62 height 14
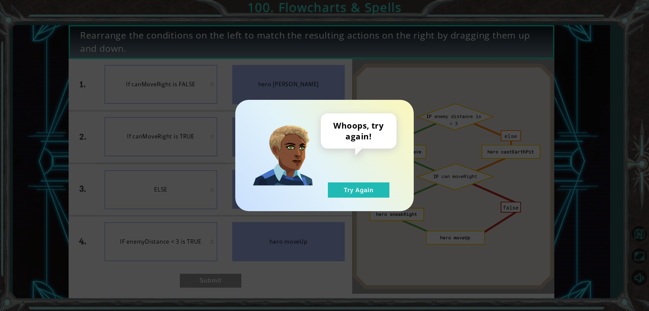
click at [341, 198] on div "Whoops, try again! Try Again" at bounding box center [324, 155] width 178 height 111
click at [344, 193] on button "Try Again" at bounding box center [359, 189] width 62 height 15
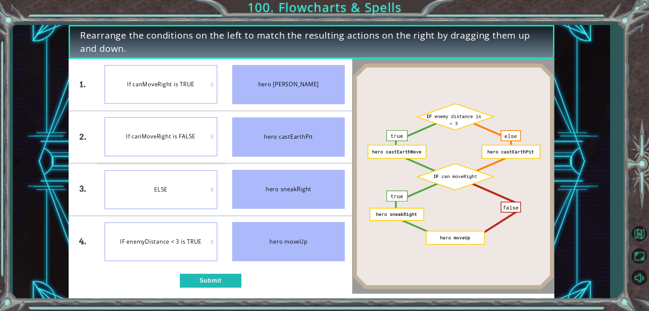
click at [213, 291] on div "1. 2. 3. 4. If canMoveRight is TRUE If canMoveRight is FALSE ELSE IF enemyDista…" at bounding box center [211, 176] width 284 height 235
click at [217, 279] on button "Submit" at bounding box center [211, 280] width 62 height 14
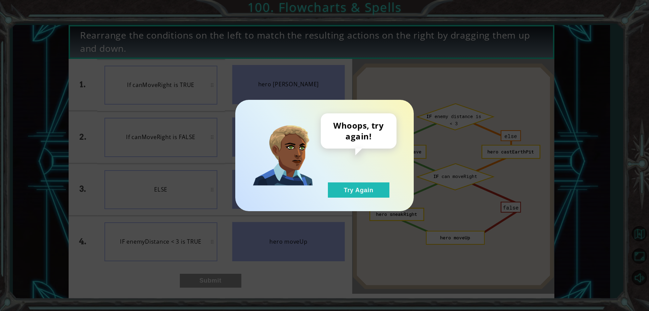
click at [320, 194] on div "Whoops, try again! Try Again" at bounding box center [324, 155] width 151 height 84
click at [335, 190] on button "Try Again" at bounding box center [359, 189] width 62 height 15
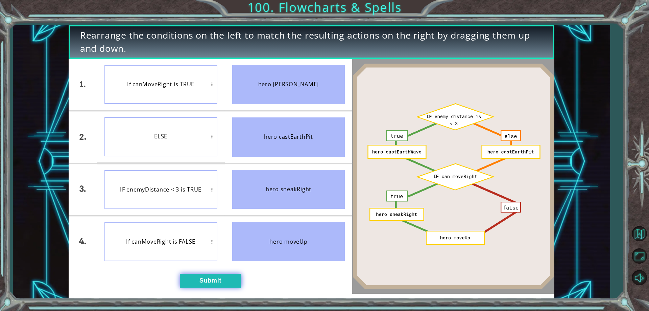
click at [220, 275] on button "Submit" at bounding box center [211, 280] width 62 height 14
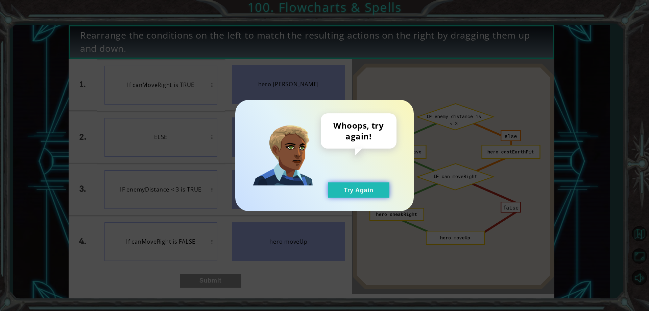
click at [350, 195] on button "Try Again" at bounding box center [359, 189] width 62 height 15
